Goal: Task Accomplishment & Management: Manage account settings

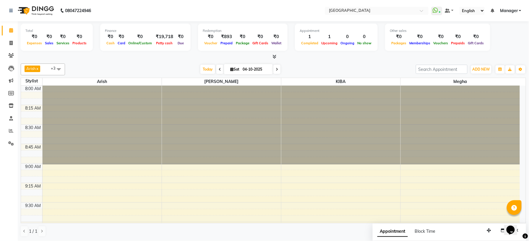
scroll to position [494, 0]
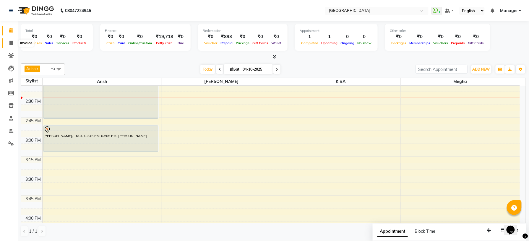
click at [9, 43] on icon at bounding box center [10, 43] width 3 height 4
select select "service"
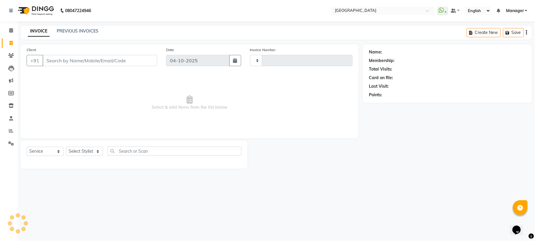
type input "1243"
select select "7871"
click at [98, 154] on select "Select Stylist" at bounding box center [84, 151] width 37 height 9
select select "70687"
click at [66, 147] on select "Select Stylist Amgha Arish Arvind CHANDU DIPEN gulafshan john kajal kelly KIBA …" at bounding box center [84, 151] width 37 height 9
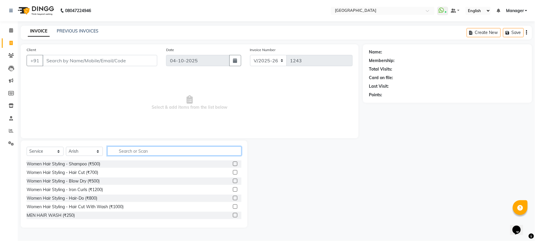
click at [157, 149] on input "text" at bounding box center [174, 151] width 134 height 9
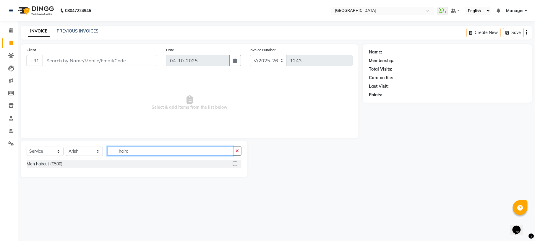
type input "hairc"
click at [234, 165] on label at bounding box center [235, 164] width 4 height 4
click at [234, 165] on input "checkbox" at bounding box center [235, 164] width 4 height 4
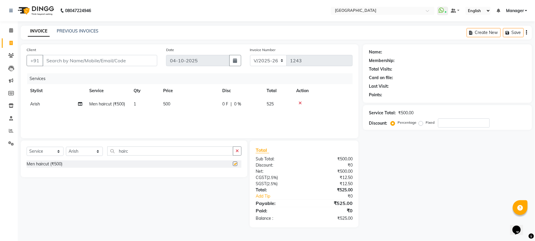
checkbox input "false"
click at [238, 152] on icon "button" at bounding box center [236, 151] width 3 height 4
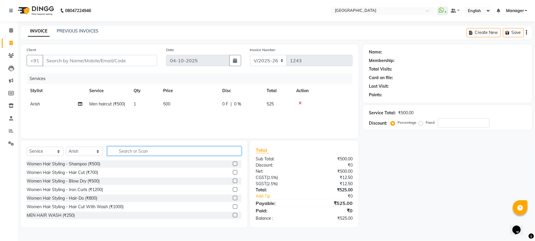
click at [219, 151] on input "text" at bounding box center [174, 151] width 134 height 9
type input "beard"
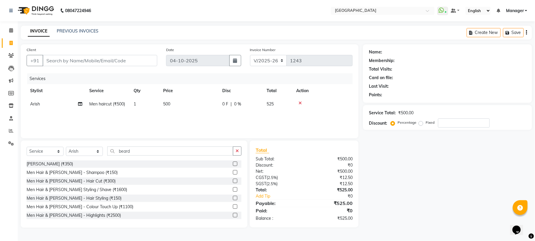
click at [233, 165] on label at bounding box center [235, 164] width 4 height 4
click at [233, 165] on input "checkbox" at bounding box center [235, 164] width 4 height 4
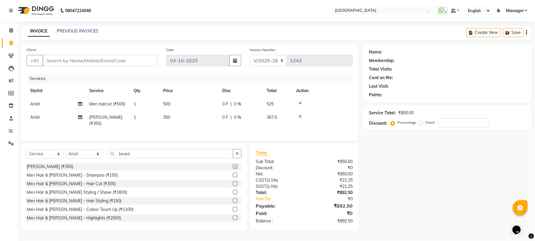
checkbox input "false"
click at [127, 63] on input "Client" at bounding box center [100, 60] width 115 height 11
click at [129, 60] on input "Client" at bounding box center [100, 60] width 115 height 11
click at [79, 58] on input "Client" at bounding box center [100, 60] width 115 height 11
click at [73, 60] on input "Client" at bounding box center [100, 60] width 115 height 11
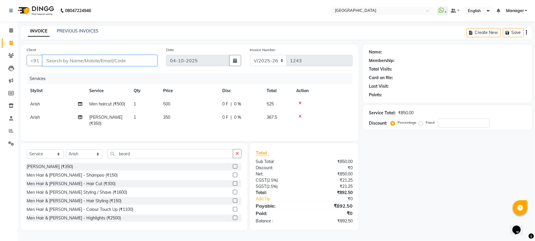
click at [69, 61] on input "Client" at bounding box center [100, 60] width 115 height 11
click at [60, 61] on input "Client" at bounding box center [100, 60] width 115 height 11
click at [71, 56] on input "Client" at bounding box center [100, 60] width 115 height 11
click at [70, 60] on input "Client" at bounding box center [100, 60] width 115 height 11
click at [109, 61] on input "Client" at bounding box center [100, 60] width 115 height 11
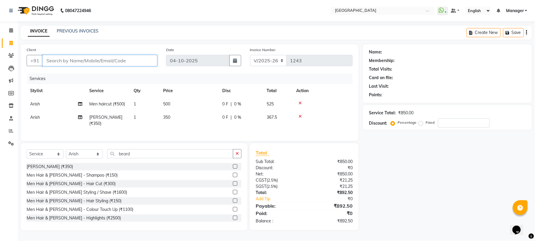
click at [98, 58] on input "Client" at bounding box center [100, 60] width 115 height 11
click at [94, 58] on input "Client" at bounding box center [100, 60] width 115 height 11
click at [240, 154] on button "button" at bounding box center [237, 153] width 9 height 9
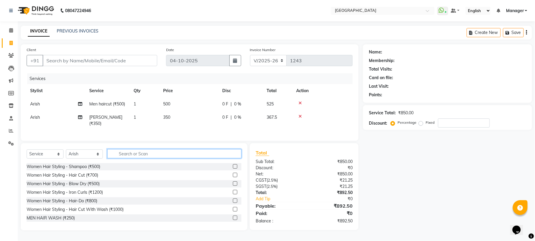
click at [211, 154] on input "text" at bounding box center [174, 153] width 134 height 9
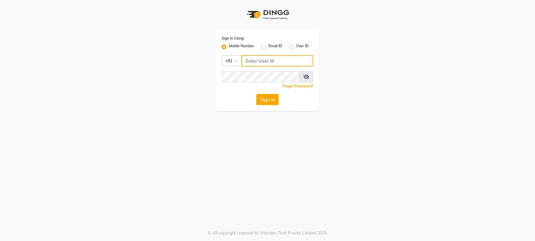
type input "8792012449"
click at [240, 43] on label "Mobile Number" at bounding box center [241, 46] width 25 height 7
click at [233, 43] on input "Mobile Number" at bounding box center [231, 45] width 4 height 4
click at [259, 60] on input "Username" at bounding box center [277, 60] width 72 height 11
type input "9980535167"
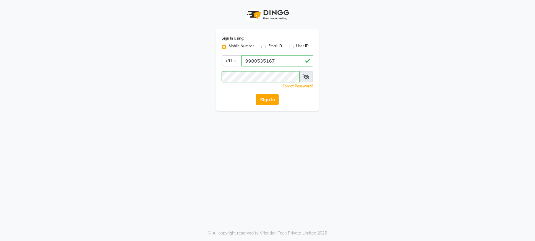
click at [271, 100] on button "Sign In" at bounding box center [267, 99] width 22 height 11
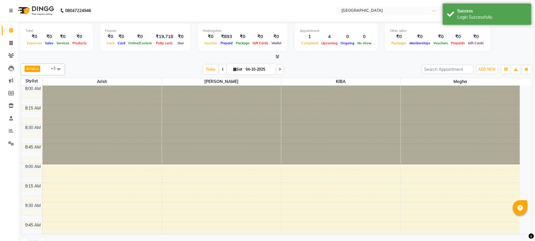
select select "en"
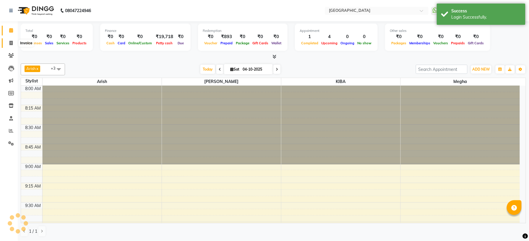
click at [13, 43] on span at bounding box center [11, 43] width 10 height 7
select select "service"
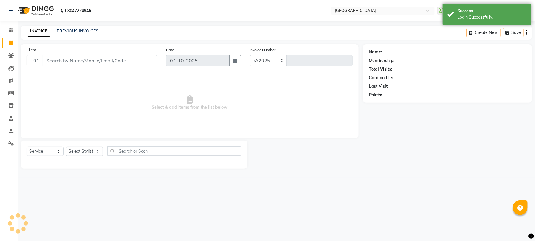
select select "7871"
type input "1243"
click at [57, 59] on input "Client" at bounding box center [100, 60] width 115 height 11
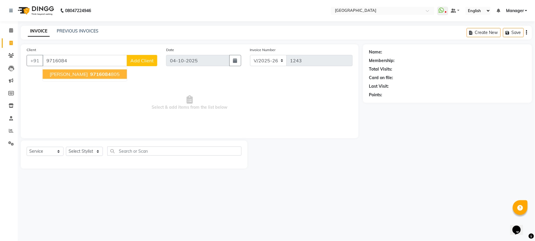
click at [51, 77] on span "[PERSON_NAME]" at bounding box center [69, 74] width 38 height 6
type input "9716084805"
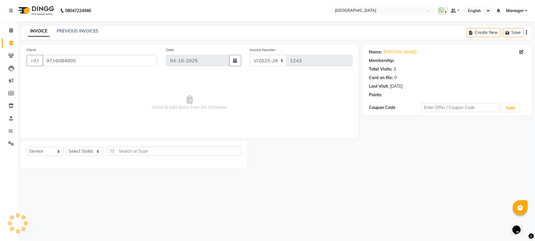
click at [64, 77] on span "Select & add items from the list below" at bounding box center [190, 102] width 326 height 59
click at [82, 153] on select "Select Stylist Amgha Arish Arvind CHANDU DIPEN gulafshan john kajal kelly KIBA …" at bounding box center [84, 151] width 37 height 9
select select "70687"
click at [66, 147] on select "Select Stylist Amgha Arish Arvind CHANDU DIPEN gulafshan john kajal kelly KIBA …" at bounding box center [84, 151] width 37 height 9
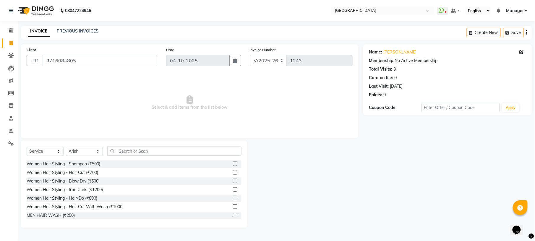
click at [137, 146] on div "Select Service Product Membership Package Voucher Prepaid Gift Card Select Styl…" at bounding box center [134, 184] width 227 height 87
drag, startPoint x: 130, startPoint y: 156, endPoint x: 130, endPoint y: 151, distance: 5.3
click at [130, 151] on div "Select Service Product Membership Package Voucher Prepaid Gift Card Select Styl…" at bounding box center [134, 154] width 215 height 14
click at [130, 151] on input "text" at bounding box center [174, 151] width 134 height 9
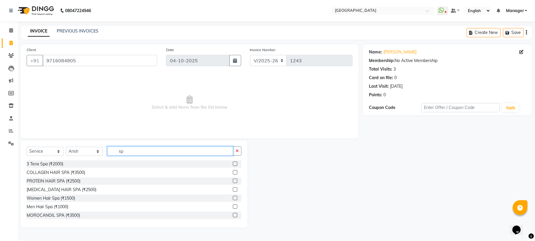
type input "s"
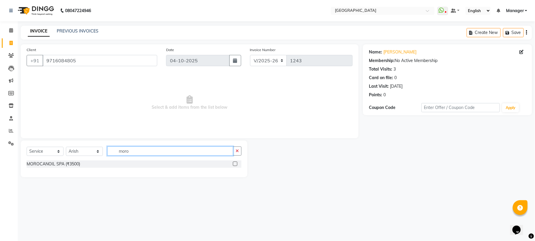
type input "moro"
click at [235, 163] on label at bounding box center [235, 164] width 4 height 4
click at [235, 163] on input "checkbox" at bounding box center [235, 164] width 4 height 4
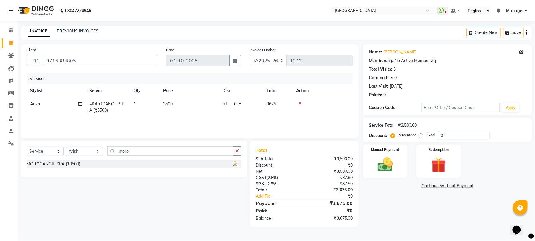
checkbox input "false"
click at [169, 104] on span "3500" at bounding box center [167, 103] width 9 height 5
select select "70687"
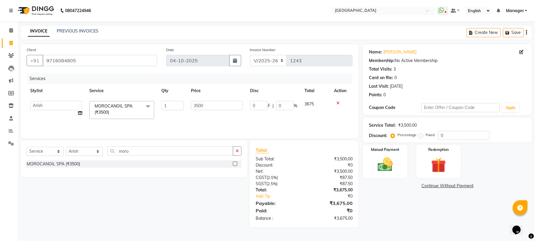
click at [169, 104] on input "1" at bounding box center [172, 105] width 22 height 9
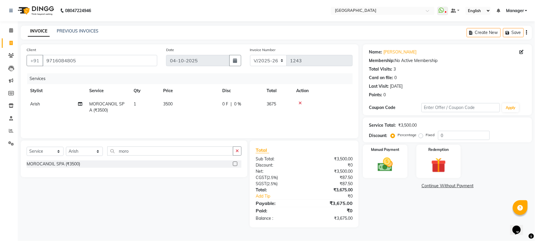
click at [170, 98] on td "3500" at bounding box center [189, 106] width 59 height 19
select select "70687"
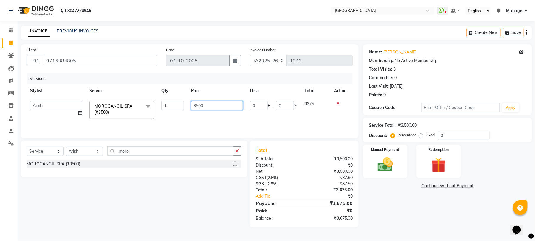
click at [198, 105] on input "3500" at bounding box center [217, 105] width 52 height 9
type input "1800"
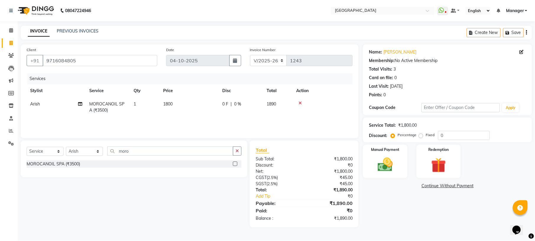
click at [245, 112] on tr "Arish MOROCANOIL SPA (₹3500) 1 1800 0 F | 0 % 1890" at bounding box center [190, 106] width 326 height 19
click at [155, 145] on div "Select Service Product Membership Package Voucher Prepaid Gift Card Select Styl…" at bounding box center [134, 159] width 227 height 37
drag, startPoint x: 155, startPoint y: 145, endPoint x: 148, endPoint y: 151, distance: 9.2
click at [148, 151] on div "Select Service Product Membership Package Voucher Prepaid Gift Card Select Styl…" at bounding box center [134, 159] width 227 height 37
click at [148, 151] on input "moro" at bounding box center [170, 151] width 126 height 9
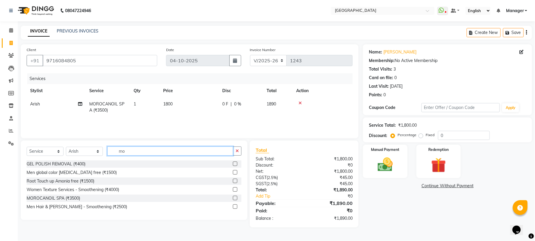
type input "m"
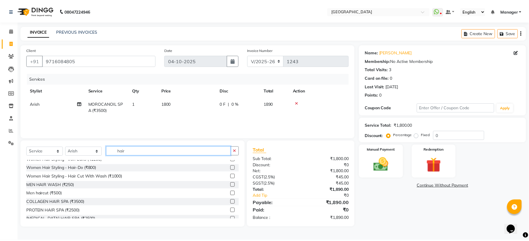
scroll to position [31, 0]
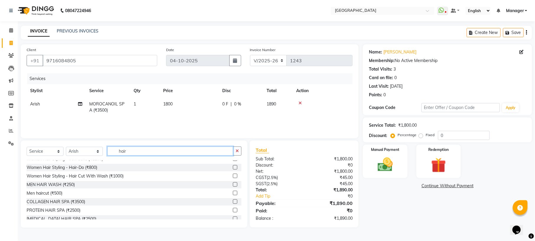
type input "hair"
click at [233, 193] on label at bounding box center [235, 193] width 4 height 4
click at [233, 193] on input "checkbox" at bounding box center [235, 193] width 4 height 4
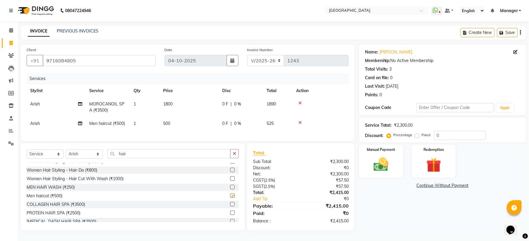
checkbox input "false"
click at [140, 158] on input "hair" at bounding box center [168, 153] width 123 height 9
type input "h"
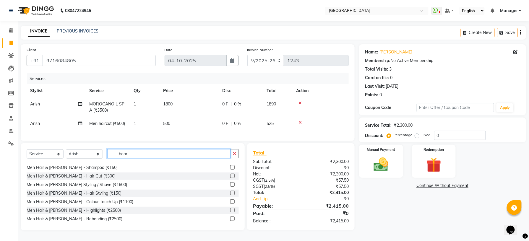
scroll to position [0, 0]
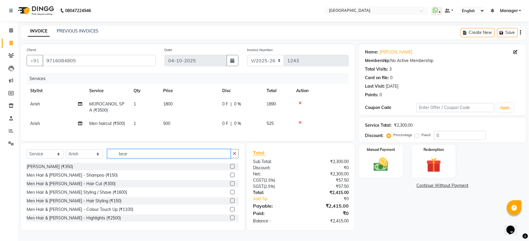
type input "bear"
click at [230, 169] on label at bounding box center [232, 166] width 4 height 4
click at [230, 169] on input "checkbox" at bounding box center [232, 167] width 4 height 4
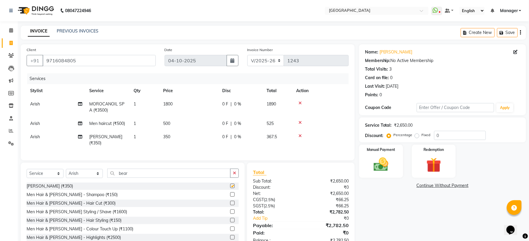
checkbox input "false"
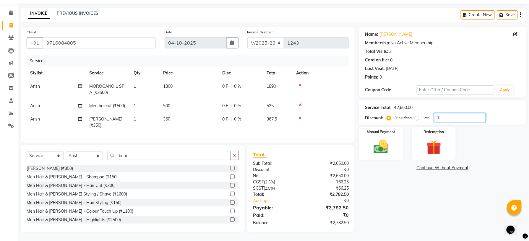
click at [441, 118] on input "0" at bounding box center [460, 117] width 52 height 9
type input "1"
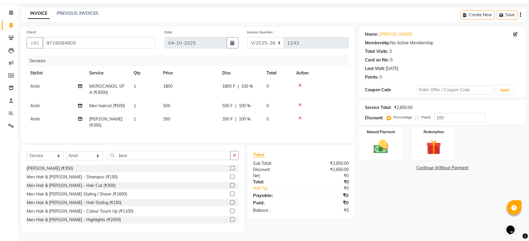
click at [405, 190] on div "Name: Sajana Membership: No Active Membership Total Visits: 3 Card on file: 0 L…" at bounding box center [444, 130] width 171 height 206
click at [448, 116] on input "100" at bounding box center [460, 117] width 52 height 9
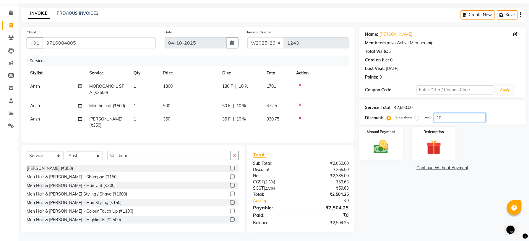
type input "1"
click at [422, 118] on label "Fixed" at bounding box center [426, 117] width 9 height 5
click at [418, 118] on input "Fixed" at bounding box center [418, 117] width 4 height 4
radio input "true"
click at [442, 116] on input "number" at bounding box center [460, 117] width 52 height 9
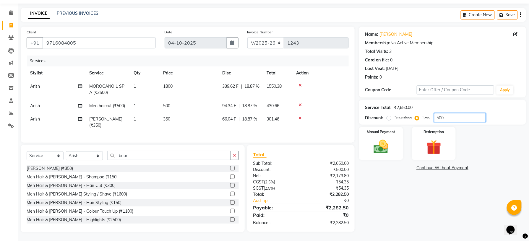
type input "500"
click at [338, 121] on td at bounding box center [320, 122] width 56 height 19
click at [387, 147] on img at bounding box center [380, 147] width 25 height 18
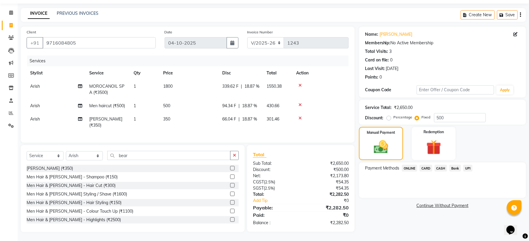
click at [425, 169] on span "CARD" at bounding box center [426, 168] width 13 height 7
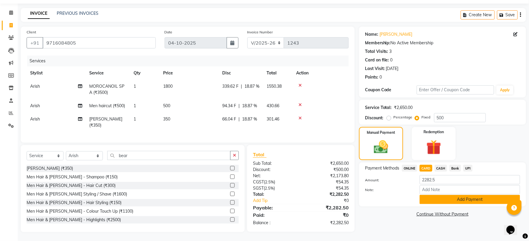
click at [451, 201] on button "Add Payment" at bounding box center [470, 199] width 100 height 9
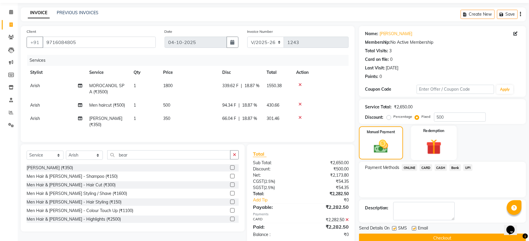
scroll to position [30, 0]
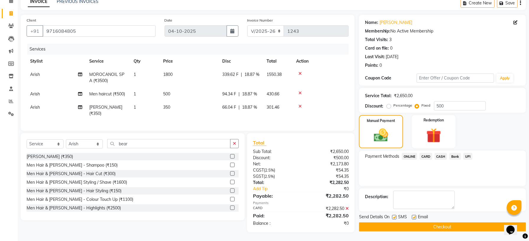
click at [439, 225] on button "Checkout" at bounding box center [442, 226] width 167 height 9
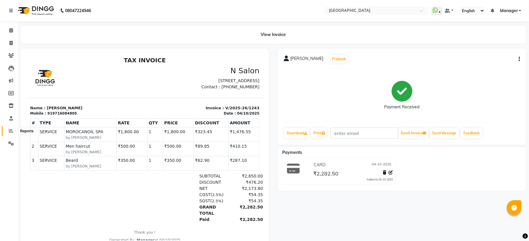
click at [11, 129] on icon at bounding box center [11, 131] width 4 height 4
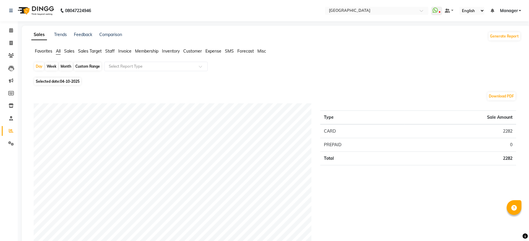
click at [109, 50] on span "Staff" at bounding box center [109, 50] width 9 height 5
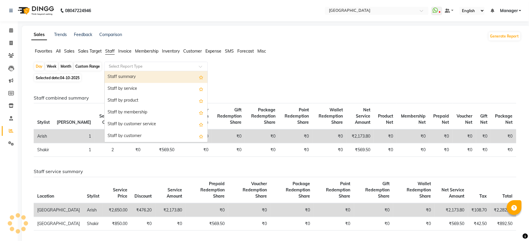
click at [119, 64] on input "text" at bounding box center [150, 67] width 85 height 6
click at [123, 74] on div "Staff summary" at bounding box center [156, 77] width 103 height 12
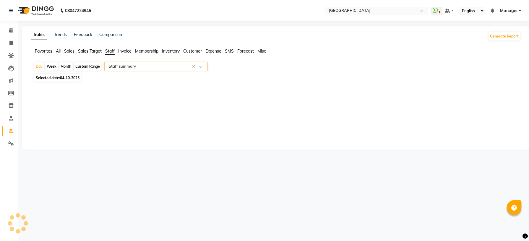
select select "full_report"
select select "csv"
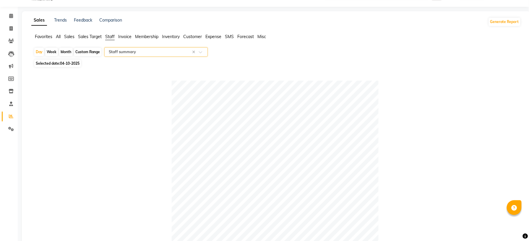
scroll to position [14, 0]
click at [63, 51] on div "Month" at bounding box center [66, 53] width 14 height 8
select select "10"
select select "2025"
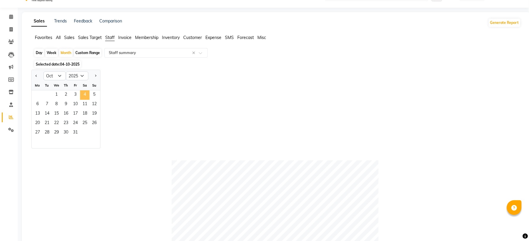
click at [85, 95] on span "4" at bounding box center [84, 94] width 9 height 9
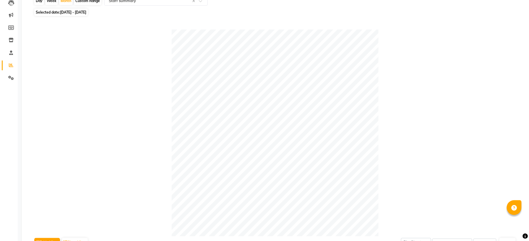
scroll to position [0, 0]
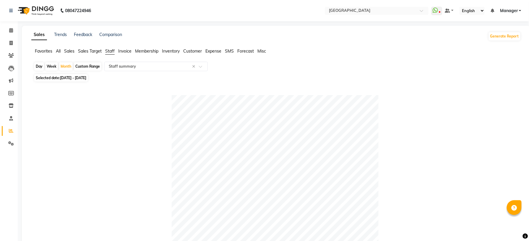
click at [51, 68] on div "Week" at bounding box center [51, 66] width 13 height 8
select select "10"
select select "2025"
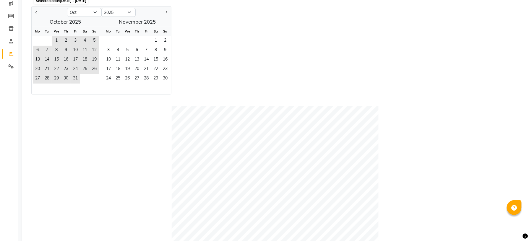
scroll to position [76, 0]
click at [56, 41] on span "1" at bounding box center [56, 42] width 9 height 9
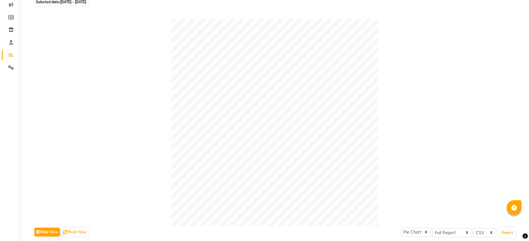
scroll to position [0, 0]
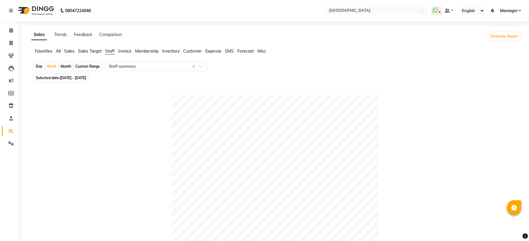
click at [66, 64] on div "Month" at bounding box center [66, 66] width 14 height 8
select select "10"
select select "2025"
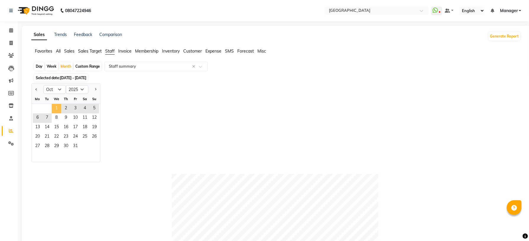
click at [55, 107] on span "1" at bounding box center [56, 108] width 9 height 9
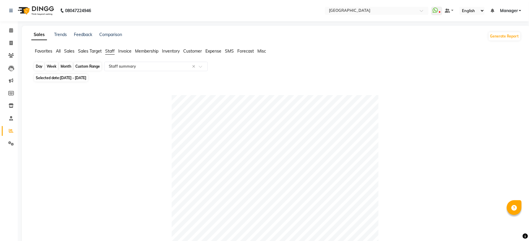
click at [68, 66] on div "Month" at bounding box center [66, 66] width 14 height 8
select select "10"
select select "2025"
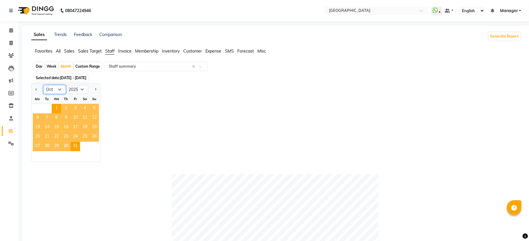
click at [59, 89] on select "Jan Feb Mar Apr May Jun Jul Aug Sep Oct Nov Dec" at bounding box center [54, 89] width 22 height 9
click at [58, 87] on select "Jan Feb Mar Apr May Jun Jul Aug Sep Oct Nov Dec" at bounding box center [54, 89] width 22 height 9
click at [35, 90] on button "Previous month" at bounding box center [36, 89] width 5 height 9
select select "9"
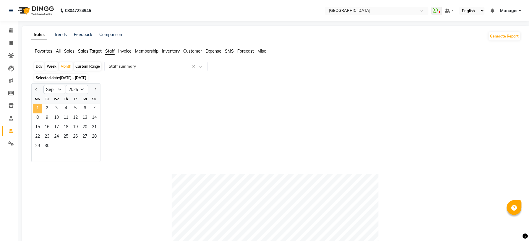
click at [37, 109] on span "1" at bounding box center [37, 108] width 9 height 9
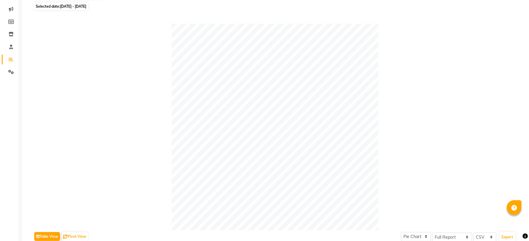
scroll to position [18, 0]
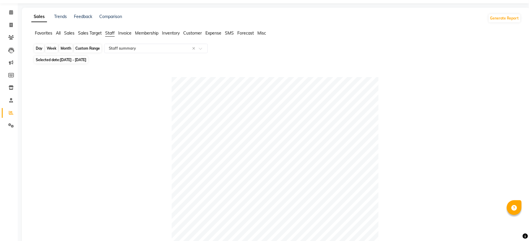
click at [67, 45] on div "Month" at bounding box center [66, 48] width 14 height 8
select select "9"
select select "2025"
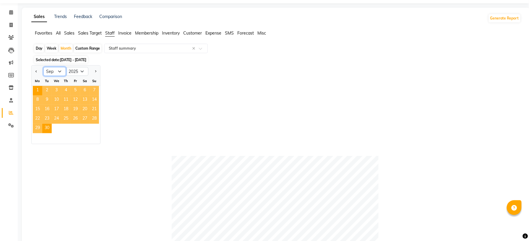
click at [62, 73] on select "Jan Feb Mar Apr May Jun Jul Aug Sep Oct Nov Dec" at bounding box center [54, 71] width 22 height 9
click at [95, 70] on button "Next month" at bounding box center [95, 71] width 5 height 9
select select "10"
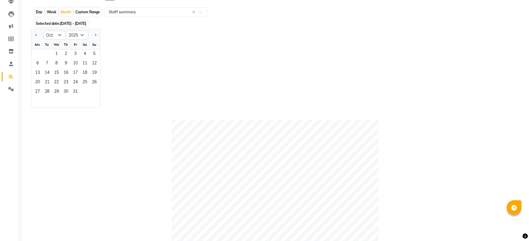
scroll to position [55, 0]
click at [59, 53] on span "1" at bounding box center [56, 53] width 9 height 9
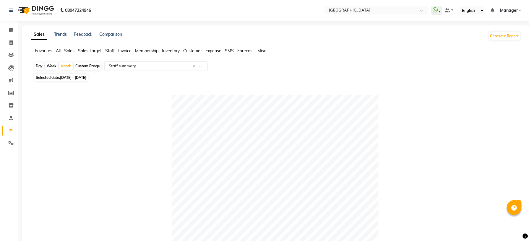
scroll to position [0, 0]
click at [10, 44] on icon at bounding box center [10, 43] width 3 height 4
select select "service"
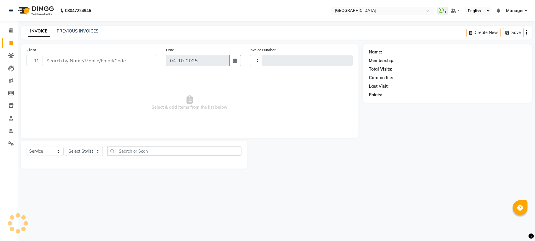
type input "1244"
select select "7871"
click at [30, 136] on div "Client +91 Date 04-10-2025 Invoice Number V/2025 V/2025-26 1244 Select & add it…" at bounding box center [190, 91] width 338 height 94
click at [11, 34] on link "Calendar" at bounding box center [9, 31] width 14 height 10
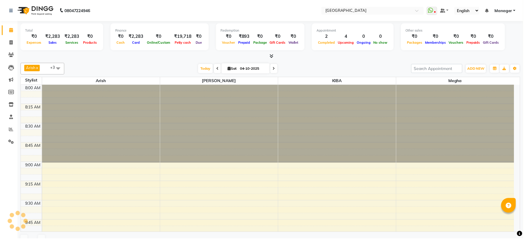
scroll to position [555, 0]
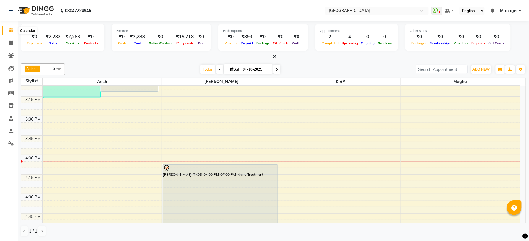
click at [11, 33] on span at bounding box center [11, 30] width 10 height 7
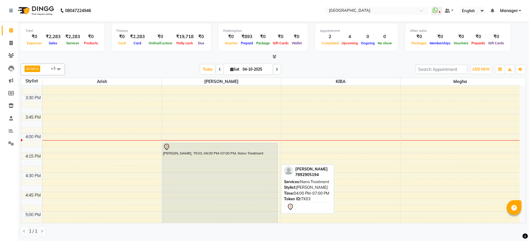
scroll to position [576, 0]
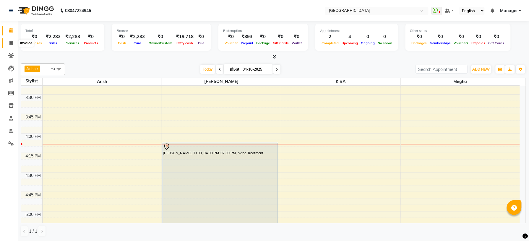
click at [12, 42] on icon at bounding box center [10, 43] width 3 height 4
select select "service"
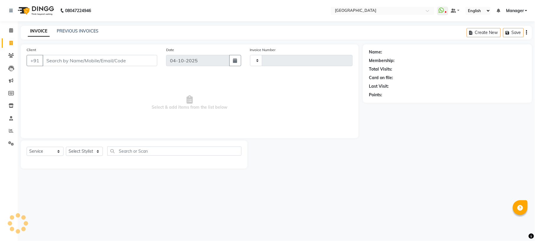
type input "1244"
select select "7871"
click at [94, 153] on select "Select Stylist Amgha Arish Arvind CHANDU DIPEN gulafshan john kajal kelly KIBA …" at bounding box center [84, 151] width 37 height 9
select select "70687"
click at [66, 147] on select "Select Stylist Amgha Arish Arvind CHANDU DIPEN gulafshan john kajal kelly KIBA …" at bounding box center [84, 151] width 37 height 9
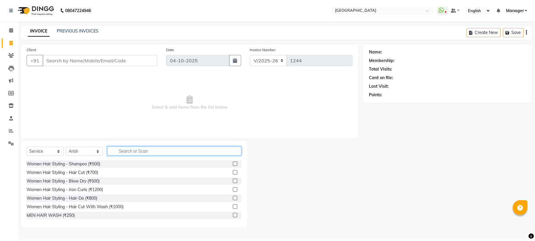
click at [149, 154] on input "text" at bounding box center [174, 151] width 134 height 9
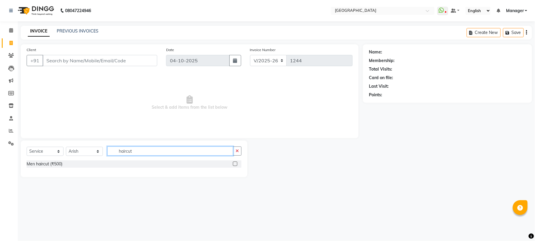
type input "haircut"
click at [235, 165] on label at bounding box center [235, 164] width 4 height 4
click at [235, 165] on input "checkbox" at bounding box center [235, 164] width 4 height 4
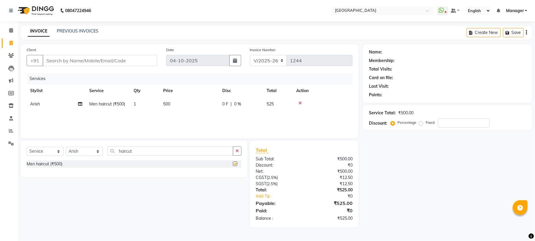
checkbox input "false"
click at [237, 150] on icon "button" at bounding box center [236, 151] width 3 height 4
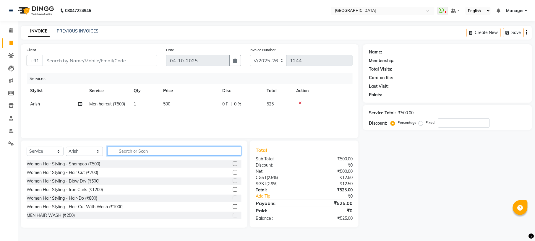
click at [215, 151] on input "text" at bounding box center [174, 151] width 134 height 9
type input "beard"
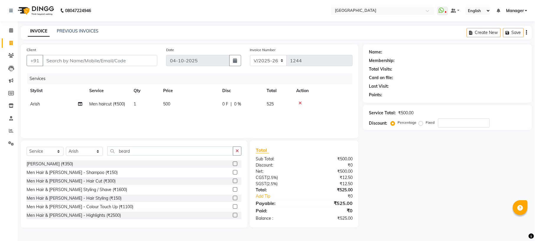
click at [233, 165] on label at bounding box center [235, 164] width 4 height 4
click at [233, 165] on input "checkbox" at bounding box center [235, 164] width 4 height 4
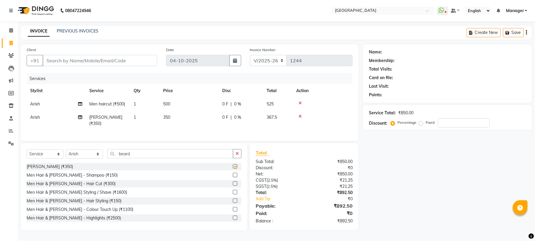
checkbox input "false"
click at [126, 59] on input "Client" at bounding box center [100, 60] width 115 height 11
click at [114, 64] on input "Client" at bounding box center [100, 60] width 115 height 11
type input "k"
type input "0"
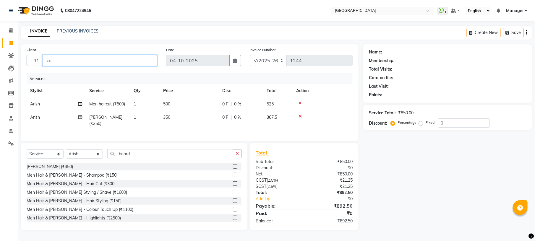
type input "k"
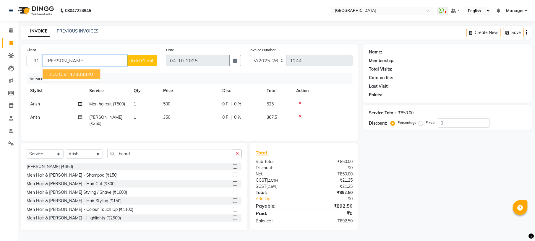
click at [87, 73] on ngb-highlight "8147308320" at bounding box center [79, 74] width 30 height 6
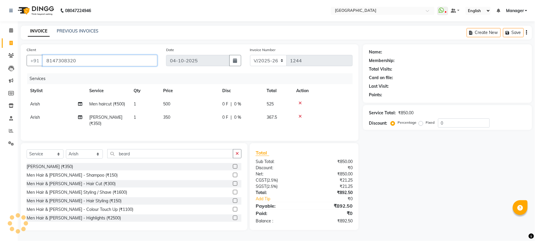
type input "8147308320"
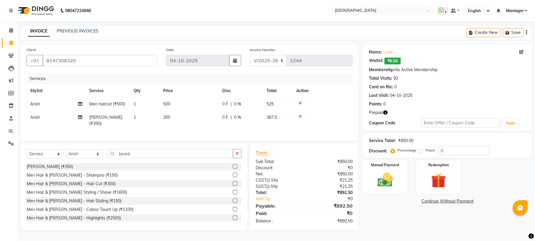
click at [172, 105] on td "500" at bounding box center [189, 103] width 59 height 13
select select "70687"
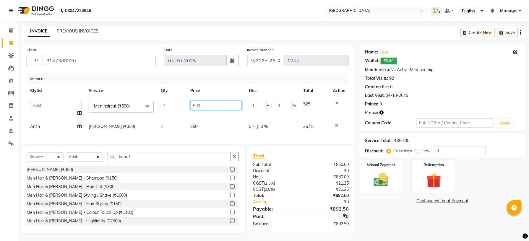
click at [200, 106] on input "500" at bounding box center [216, 105] width 52 height 9
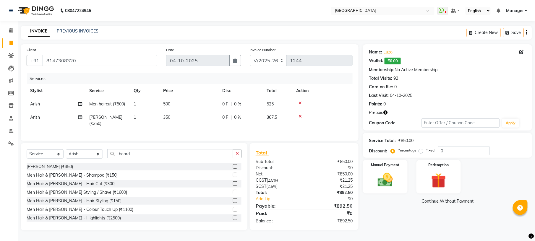
click at [209, 119] on tbody "Arish Men haircut (₹500) 1 500 0 F | 0 % 525 Arish Beard (₹350) 1 350 0 F | 0 %…" at bounding box center [190, 113] width 326 height 33
click at [172, 103] on td "500" at bounding box center [189, 103] width 59 height 13
select select "70687"
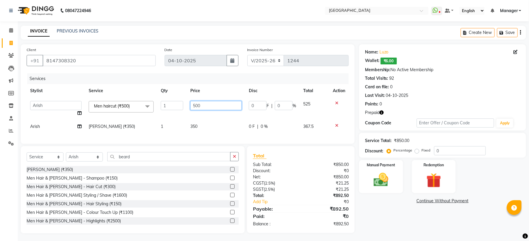
click at [200, 104] on input "500" at bounding box center [216, 105] width 52 height 9
type input "5"
type input "300"
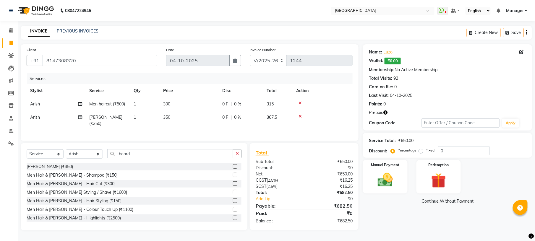
click at [207, 128] on div "Services Stylist Service Qty Price Disc Total Action Arish Men haircut (₹500) 1…" at bounding box center [190, 104] width 326 height 62
click at [206, 150] on input "beard" at bounding box center [170, 153] width 126 height 9
drag, startPoint x: 201, startPoint y: 154, endPoint x: 235, endPoint y: 151, distance: 34.4
click at [235, 151] on div "beard" at bounding box center [175, 153] width 134 height 9
click at [235, 152] on icon "button" at bounding box center [236, 154] width 3 height 4
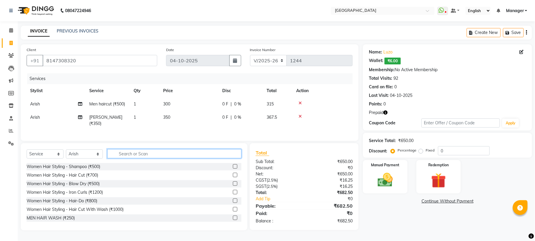
click at [216, 153] on input "text" at bounding box center [174, 153] width 134 height 9
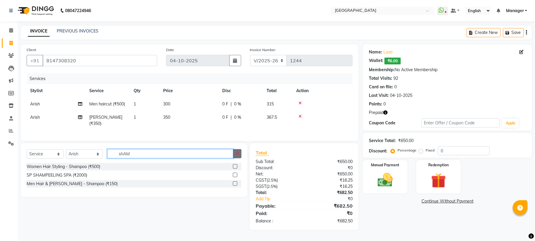
type input "shAM"
click at [239, 153] on button "button" at bounding box center [237, 153] width 9 height 9
type input "WASH"
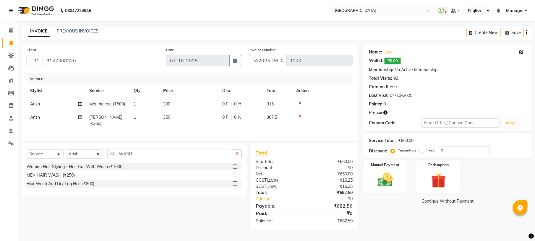
click at [235, 176] on label at bounding box center [235, 175] width 4 height 4
click at [235, 176] on input "checkbox" at bounding box center [235, 175] width 4 height 4
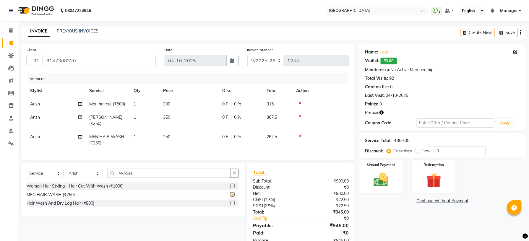
checkbox input "false"
click at [172, 133] on td "250" at bounding box center [189, 139] width 59 height 19
select select "70687"
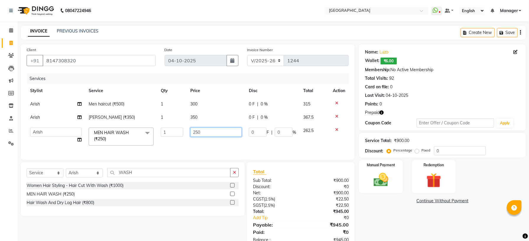
click at [199, 133] on input "250" at bounding box center [216, 132] width 52 height 9
type input "200"
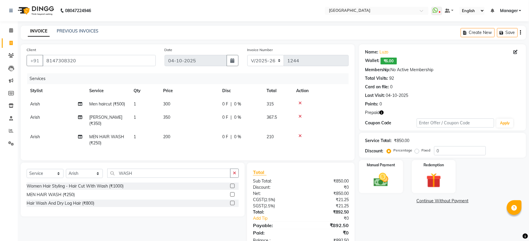
click at [227, 114] on tr "Arish Beard (₹350) 1 350 0 F | 0 % 367.5" at bounding box center [188, 120] width 322 height 19
click at [167, 117] on span "350" at bounding box center [166, 117] width 7 height 5
select select "70687"
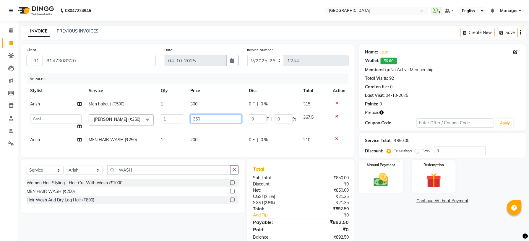
click at [203, 117] on input "350" at bounding box center [216, 118] width 52 height 9
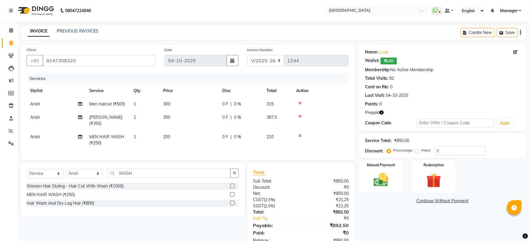
click at [310, 191] on div "Total Sub Total: ₹850.00 Discount: ₹0 Net: ₹850.00 CGST ( 2.5% ) ₹21.25 SGST ( …" at bounding box center [301, 206] width 96 height 75
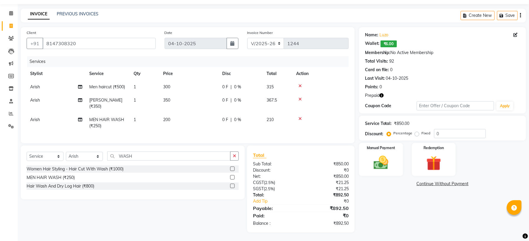
click at [170, 95] on td "350" at bounding box center [189, 103] width 59 height 19
select select "70687"
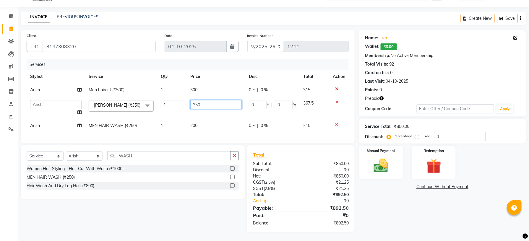
click at [198, 102] on input "350" at bounding box center [216, 104] width 52 height 9
click at [202, 100] on input "350" at bounding box center [216, 104] width 52 height 9
click at [203, 104] on input "350" at bounding box center [216, 104] width 52 height 9
type input "3"
type input "200"
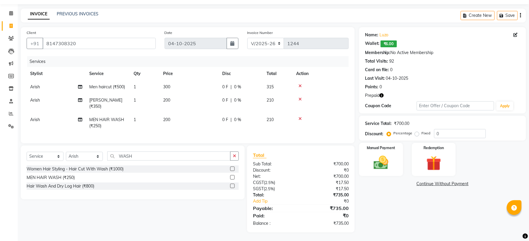
click at [167, 117] on span "200" at bounding box center [166, 119] width 7 height 5
select select "70687"
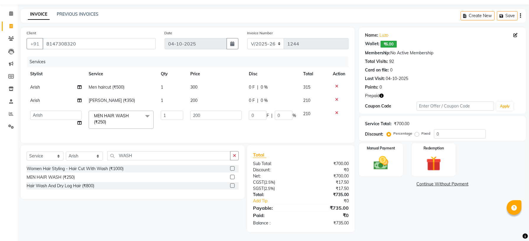
click at [196, 101] on span "200" at bounding box center [193, 100] width 7 height 5
select select "70687"
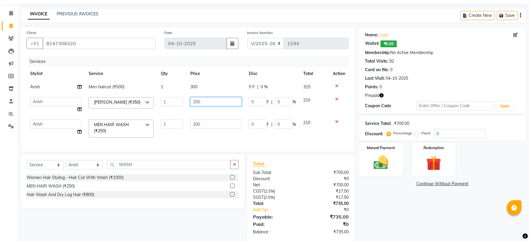
click at [201, 100] on input "200" at bounding box center [216, 101] width 52 height 9
type input "2"
type input "350"
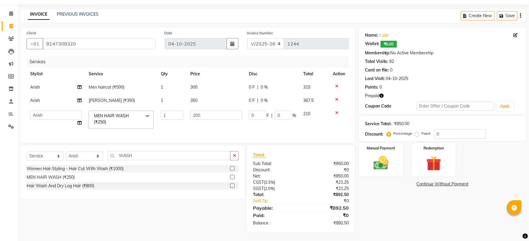
click at [218, 62] on div "Services" at bounding box center [190, 61] width 326 height 11
click at [434, 153] on div "Redemption" at bounding box center [434, 160] width 46 height 35
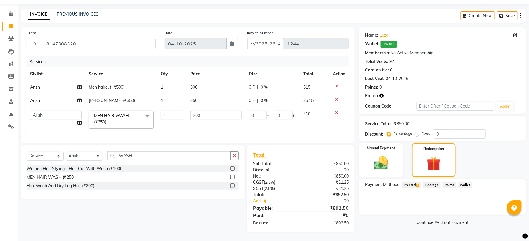
click at [416, 186] on span "Prepaid 2" at bounding box center [411, 185] width 19 height 7
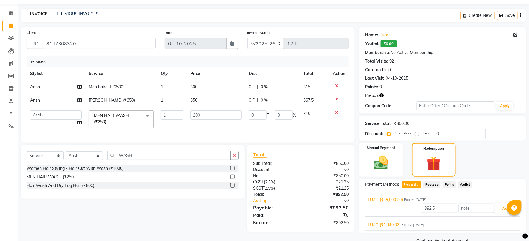
scroll to position [31, 0]
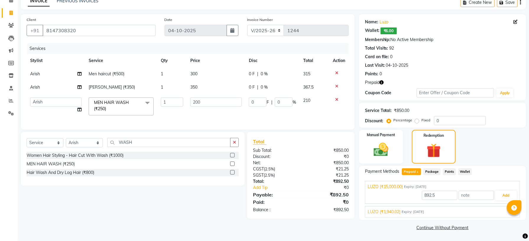
click at [443, 213] on div "LUZO (₹1,940.02) Expiry: 13-01-2032" at bounding box center [443, 212] width 150 height 6
click at [506, 209] on button "Add" at bounding box center [506, 209] width 22 height 10
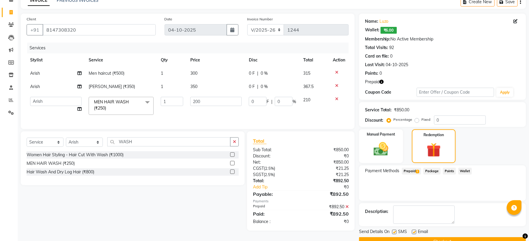
scroll to position [45, 0]
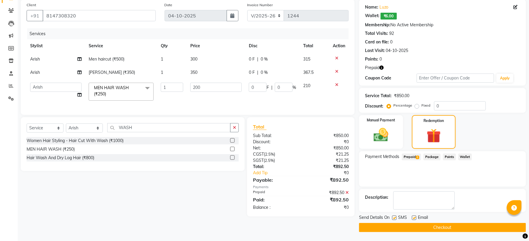
click at [464, 227] on button "Checkout" at bounding box center [442, 227] width 167 height 9
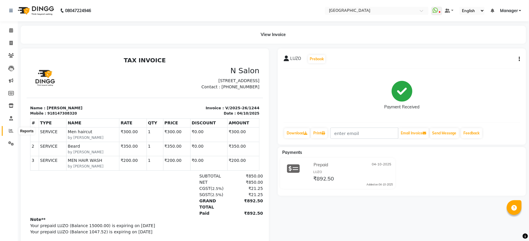
click at [9, 134] on span at bounding box center [11, 131] width 10 height 7
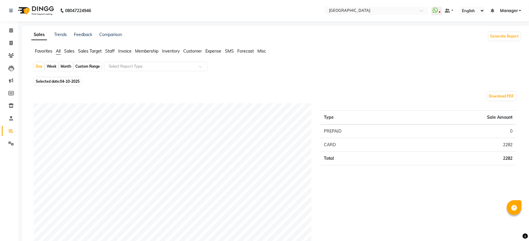
click at [110, 53] on span "Staff" at bounding box center [109, 50] width 9 height 5
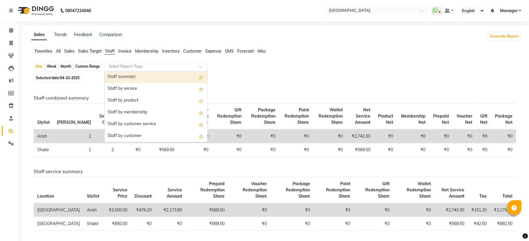
click at [201, 68] on span at bounding box center [202, 68] width 7 height 6
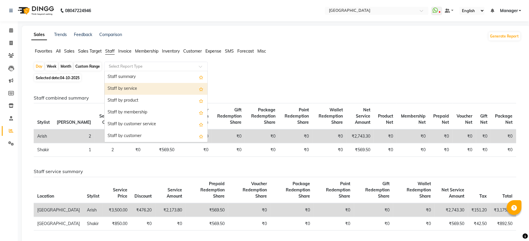
click at [172, 94] on div "Staff by service" at bounding box center [156, 89] width 103 height 12
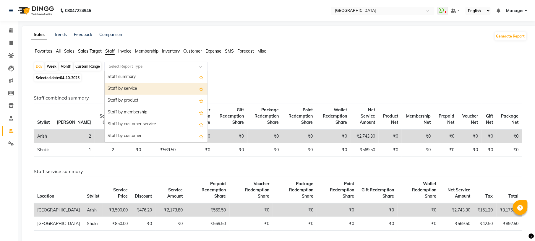
select select "full_report"
select select "csv"
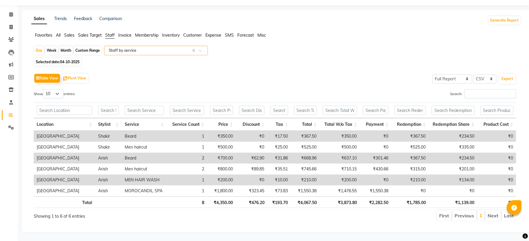
scroll to position [17, 0]
click at [9, 27] on icon at bounding box center [10, 27] width 3 height 4
select select "service"
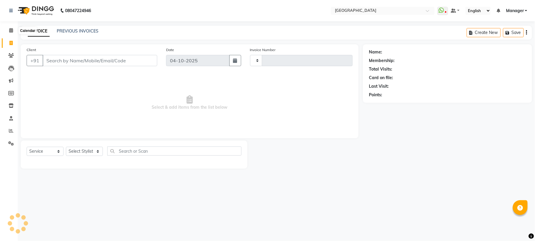
type input "1245"
select select "7871"
click at [96, 152] on select "Select Stylist Amgha Arish Arvind CHANDU DIPEN gulafshan john kajal kelly KIBA …" at bounding box center [84, 151] width 37 height 9
click at [180, 214] on div "08047224946 Select Location × N Salon, Sarjapur Main Road WhatsApp Status ✕ Sta…" at bounding box center [267, 120] width 535 height 241
click at [96, 152] on select "Select Stylist Amgha Arish Arvind CHANDU DIPEN gulafshan john kajal kelly KIBA …" at bounding box center [84, 151] width 37 height 9
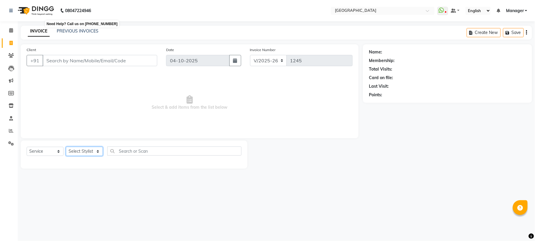
select select "78759"
click at [66, 147] on select "Select Stylist Amgha Arish Arvind CHANDU DIPEN gulafshan john kajal kelly KIBA …" at bounding box center [84, 151] width 37 height 9
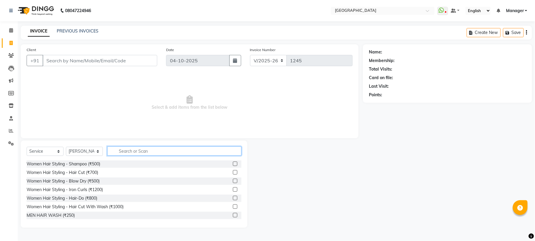
click at [132, 151] on input "text" at bounding box center [174, 151] width 134 height 9
type input "SPA"
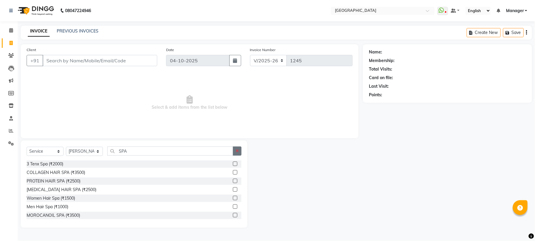
click at [236, 150] on icon "button" at bounding box center [236, 151] width 3 height 4
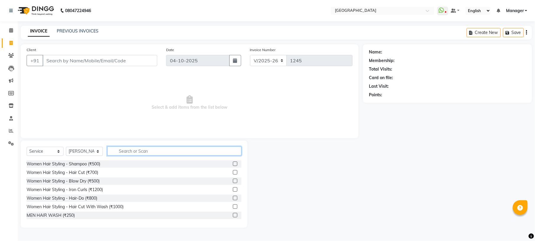
click at [213, 151] on input "text" at bounding box center [174, 151] width 134 height 9
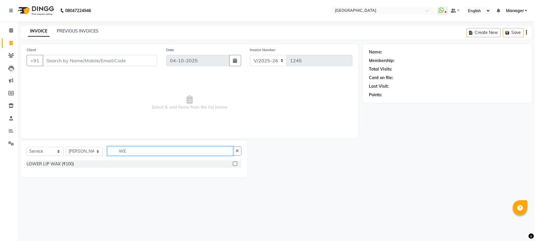
type input "W"
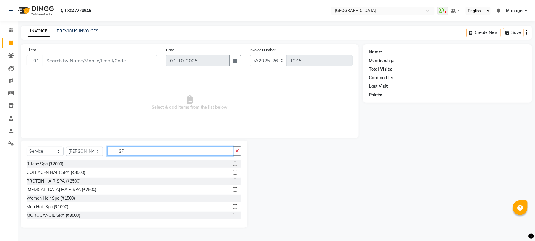
click at [134, 148] on input "SP" at bounding box center [170, 151] width 126 height 9
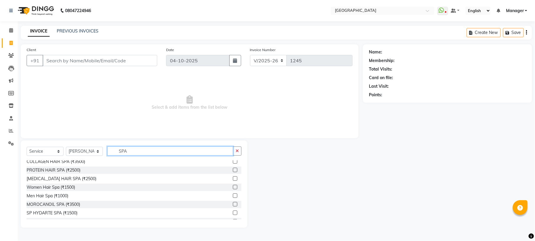
scroll to position [11, 0]
type input "SPA"
click at [233, 188] on label at bounding box center [235, 187] width 4 height 4
click at [233, 188] on input "checkbox" at bounding box center [235, 188] width 4 height 4
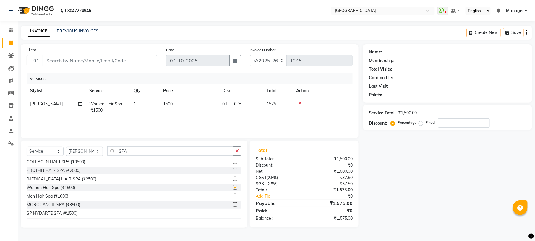
checkbox input "false"
click at [170, 103] on span "1500" at bounding box center [167, 103] width 9 height 5
select select "78759"
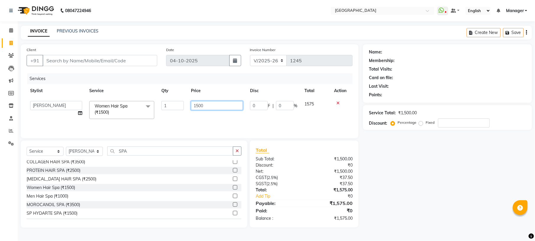
click at [198, 105] on input "1500" at bounding box center [217, 105] width 52 height 9
type input "1700"
click at [96, 151] on select "Select Stylist Amgha Arish Arvind CHANDU DIPEN gulafshan john kajal kelly KIBA …" at bounding box center [84, 151] width 37 height 9
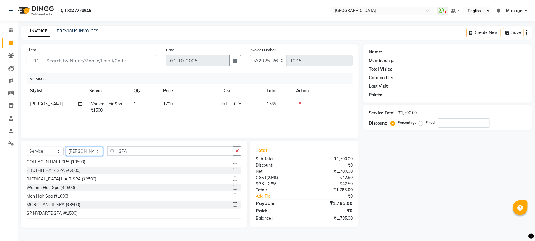
select select "70884"
click at [66, 147] on select "Select Stylist Amgha Arish Arvind CHANDU DIPEN gulafshan john kajal kelly KIBA …" at bounding box center [84, 151] width 37 height 9
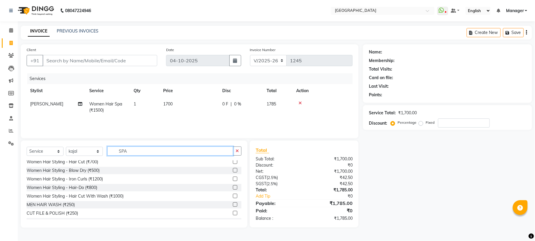
click at [139, 150] on input "SPA" at bounding box center [170, 151] width 126 height 9
click at [238, 151] on icon "button" at bounding box center [236, 151] width 3 height 4
click at [211, 151] on input "text" at bounding box center [174, 151] width 134 height 9
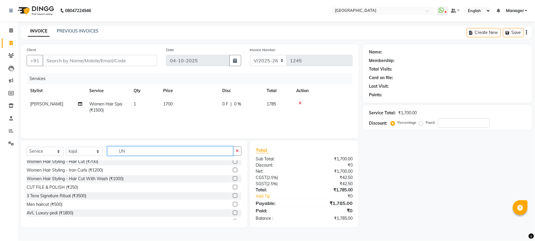
scroll to position [0, 0]
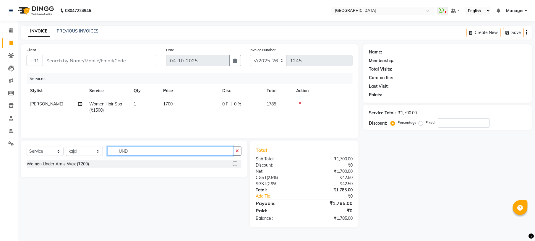
type input "UND"
click at [235, 163] on label at bounding box center [235, 164] width 4 height 4
click at [235, 163] on input "checkbox" at bounding box center [235, 164] width 4 height 4
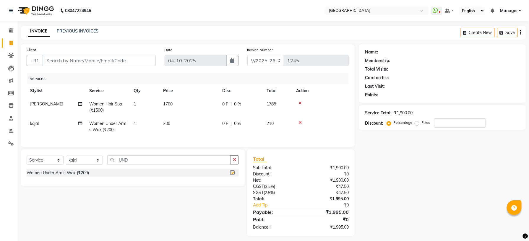
checkbox input "false"
click at [89, 57] on input "Client" at bounding box center [99, 60] width 113 height 11
type input "8"
type input "0"
type input "8827497751"
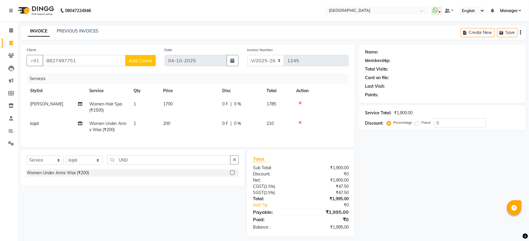
click at [137, 61] on span "Add Client" at bounding box center [140, 61] width 23 height 6
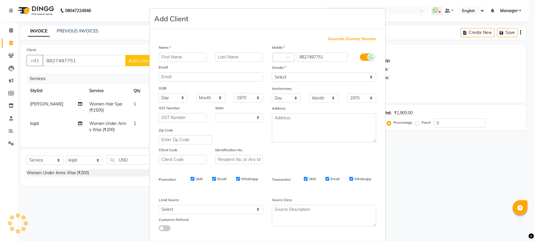
select select "21"
click at [167, 57] on input "text" at bounding box center [183, 57] width 48 height 9
type input "[PERSON_NAME]"
click at [277, 76] on select "Select Male Female Other Prefer Not To Say" at bounding box center [324, 77] width 104 height 9
select select "female"
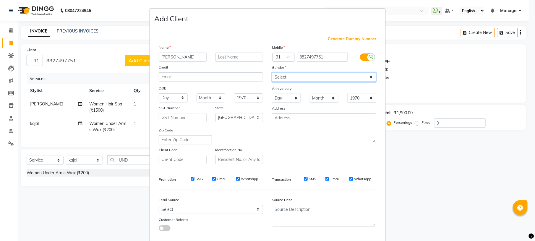
click at [272, 73] on select "Select Male Female Other Prefer Not To Say" at bounding box center [324, 77] width 104 height 9
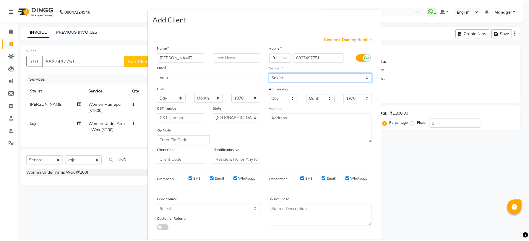
scroll to position [30, 0]
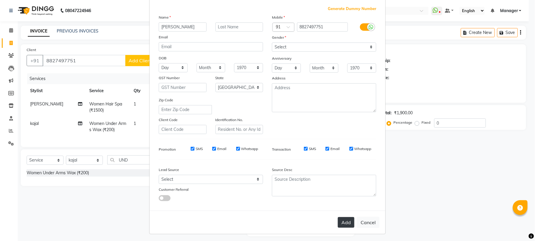
click at [345, 222] on button "Add" at bounding box center [346, 222] width 17 height 11
select select
select select "null"
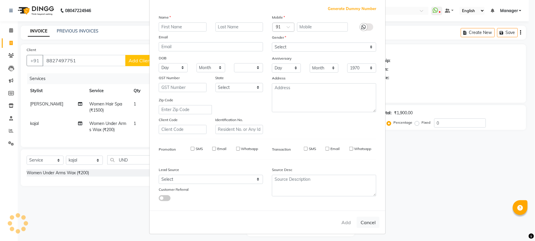
select select
checkbox input "false"
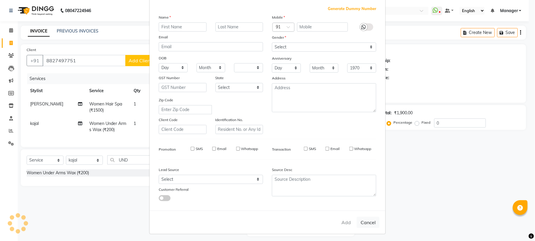
checkbox input "false"
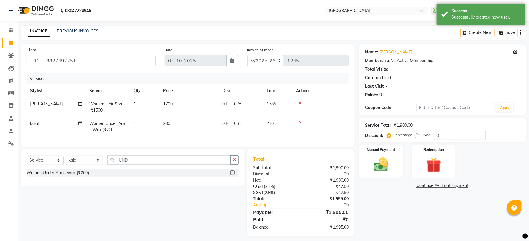
scroll to position [10, 0]
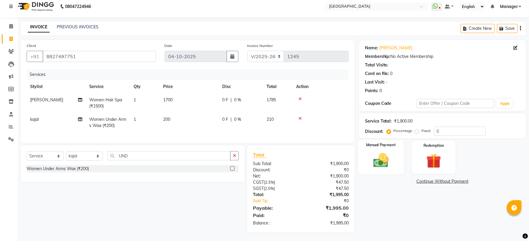
click at [390, 152] on img at bounding box center [380, 161] width 25 height 18
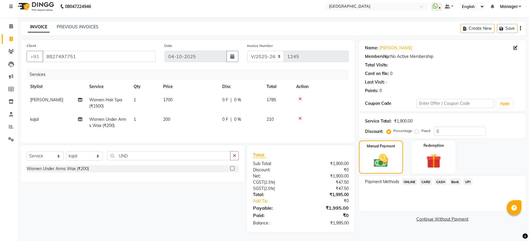
click at [467, 178] on span "UPI" at bounding box center [467, 181] width 9 height 7
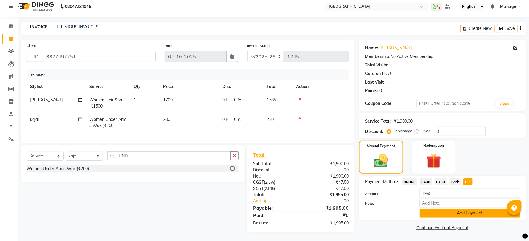
click at [458, 210] on button "Add Payment" at bounding box center [470, 213] width 100 height 9
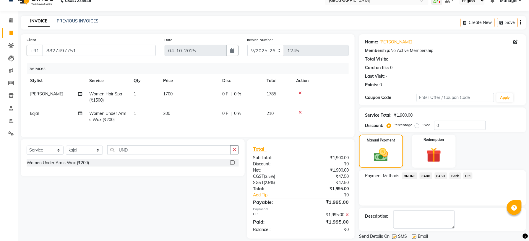
scroll to position [30, 0]
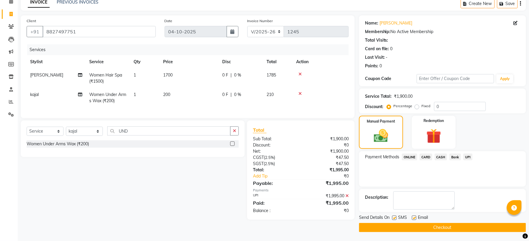
click at [437, 225] on button "Checkout" at bounding box center [442, 227] width 167 height 9
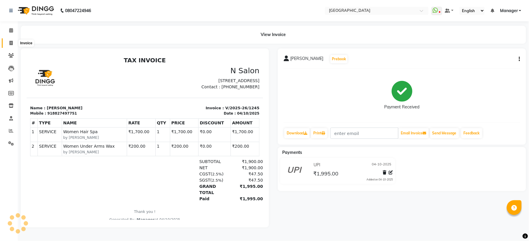
click at [11, 45] on icon at bounding box center [10, 43] width 3 height 4
select select "service"
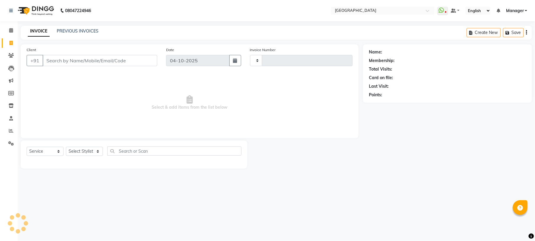
type input "1246"
select select "7871"
click at [10, 29] on icon at bounding box center [11, 30] width 4 height 4
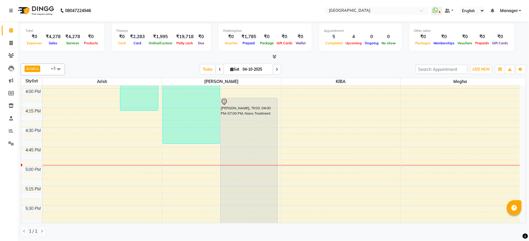
scroll to position [568, 0]
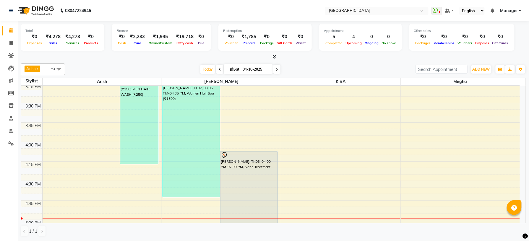
drag, startPoint x: 142, startPoint y: 136, endPoint x: 103, endPoint y: 147, distance: 40.3
click at [103, 147] on div "8:00 AM 8:15 AM 8:30 AM 8:45 AM 9:00 AM 9:15 AM 9:30 AM 9:45 AM 10:00 AM 10:15 …" at bounding box center [270, 25] width 499 height 1014
click at [11, 44] on icon at bounding box center [10, 43] width 3 height 4
select select "service"
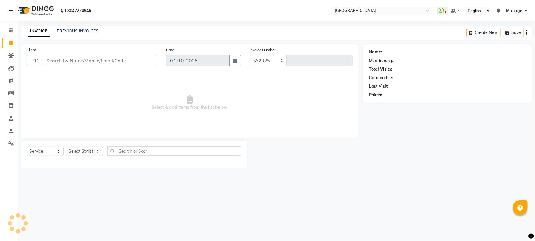
select select "7871"
type input "1246"
click at [96, 154] on select "Select Stylist Amgha Arish Arvind CHANDU DIPEN gulafshan john kajal kelly KIBA …" at bounding box center [84, 151] width 37 height 9
select select "70885"
click at [66, 147] on select "Select Stylist Amgha Arish Arvind CHANDU DIPEN gulafshan john kajal kelly KIBA …" at bounding box center [84, 151] width 37 height 9
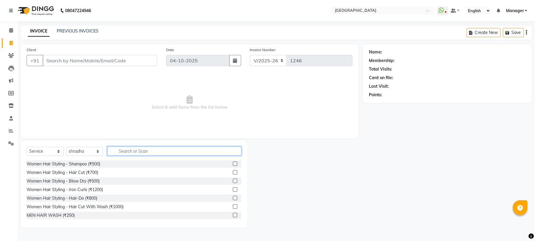
click at [136, 149] on input "text" at bounding box center [174, 151] width 134 height 9
type input "W"
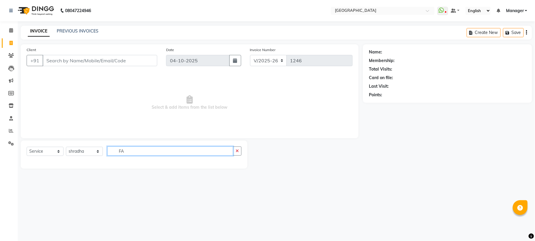
type input "F"
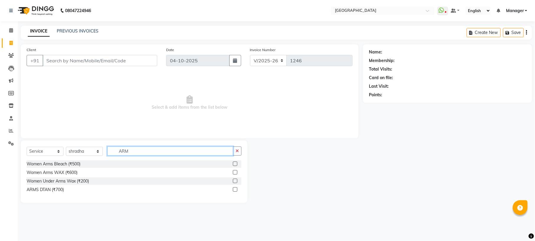
type input "ARM"
click at [235, 174] on label at bounding box center [235, 172] width 4 height 4
click at [235, 174] on input "checkbox" at bounding box center [235, 173] width 4 height 4
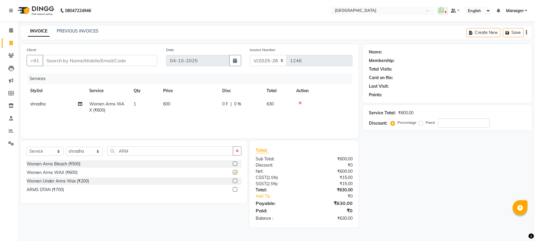
checkbox input "false"
click at [240, 151] on button "button" at bounding box center [237, 151] width 9 height 9
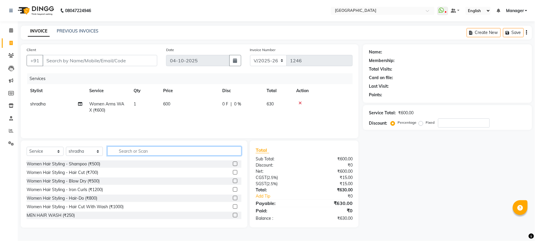
click at [222, 152] on input "text" at bounding box center [174, 151] width 134 height 9
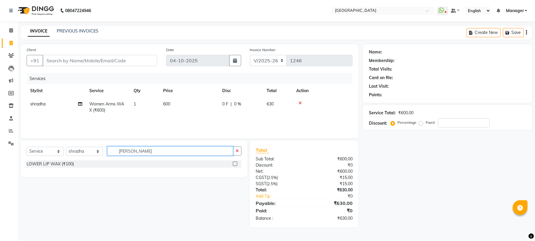
type input "LOWE"
click at [235, 165] on label at bounding box center [235, 164] width 4 height 4
click at [235, 165] on input "checkbox" at bounding box center [235, 164] width 4 height 4
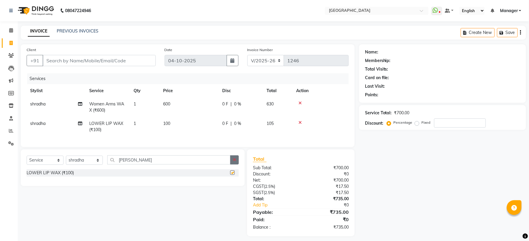
checkbox input "false"
click at [236, 163] on button "button" at bounding box center [234, 159] width 9 height 9
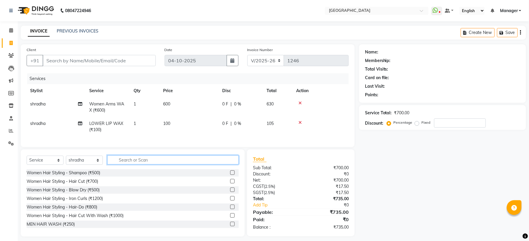
click at [225, 163] on input "text" at bounding box center [172, 159] width 131 height 9
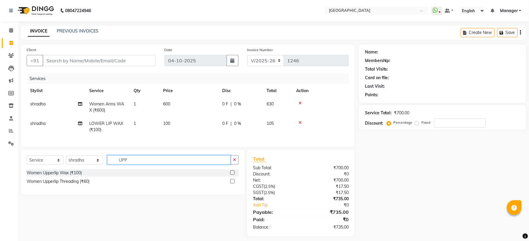
type input "UPP"
click at [170, 125] on span "100" at bounding box center [166, 123] width 7 height 5
select select "70885"
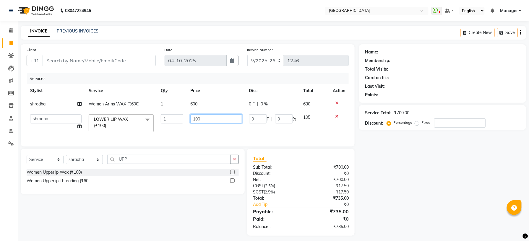
click at [201, 118] on input "100" at bounding box center [216, 118] width 52 height 9
type input "120"
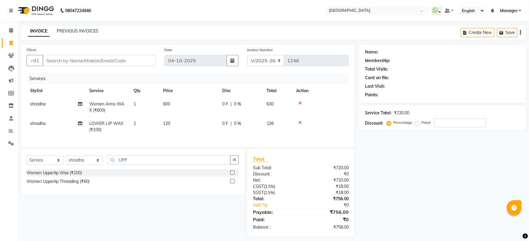
click at [200, 186] on div "Women Upperlip Wax (₹100) Women Upperlip Threading (₹60)" at bounding box center [133, 177] width 212 height 17
click at [83, 59] on input "Client" at bounding box center [99, 60] width 113 height 11
type input "9"
type input "0"
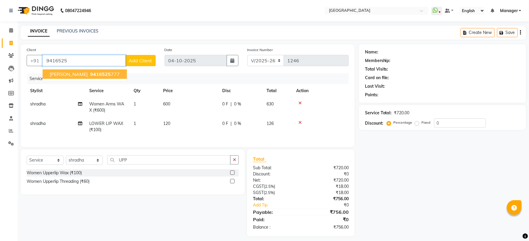
click at [66, 70] on button "Nancy 9416525 777" at bounding box center [85, 73] width 84 height 9
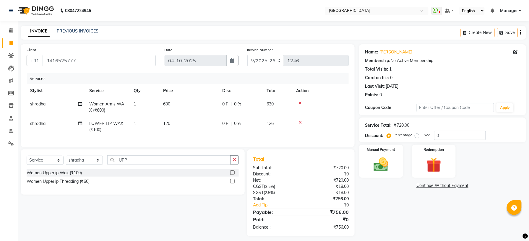
scroll to position [10, 0]
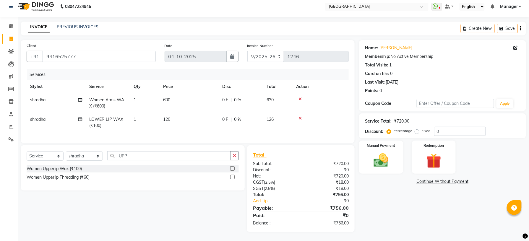
click at [372, 194] on div "Name: Nancy Membership: No Active Membership Total Visits: 1 Card on file: 0 La…" at bounding box center [444, 136] width 171 height 192
click at [382, 156] on img at bounding box center [380, 161] width 25 height 18
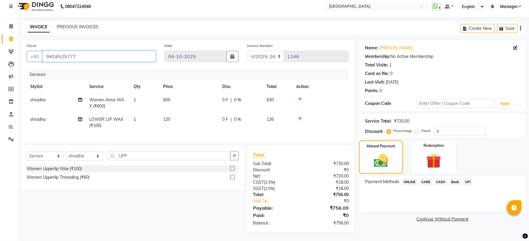
click at [130, 53] on input "9416525777" at bounding box center [99, 56] width 113 height 11
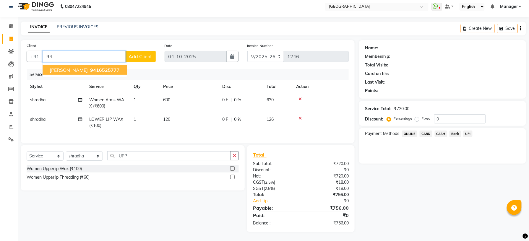
type input "9"
click at [74, 67] on ngb-highlight "8147308320" at bounding box center [79, 70] width 30 height 6
type input "8147308320"
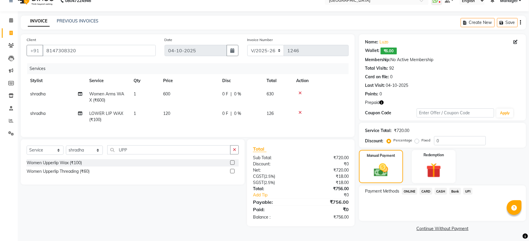
click at [381, 105] on icon "button" at bounding box center [381, 102] width 4 height 4
click at [432, 166] on img at bounding box center [433, 170] width 25 height 19
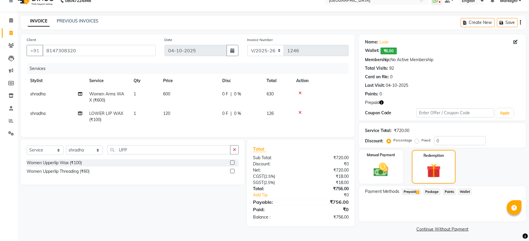
click at [414, 193] on span "Prepaid 2" at bounding box center [411, 191] width 19 height 7
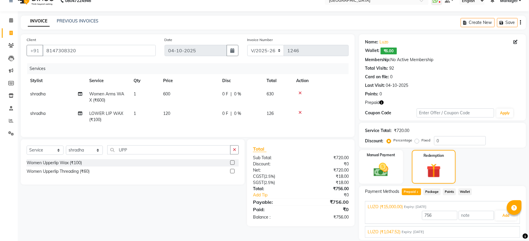
scroll to position [31, 0]
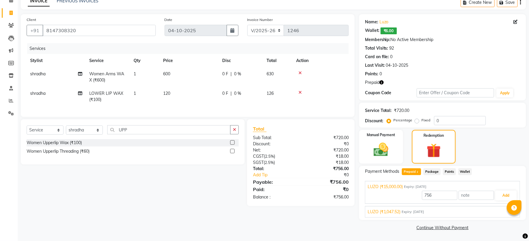
click at [409, 214] on span "Expiry: 13-01-2032" at bounding box center [413, 211] width 22 height 5
click at [502, 209] on button "Add" at bounding box center [506, 209] width 22 height 10
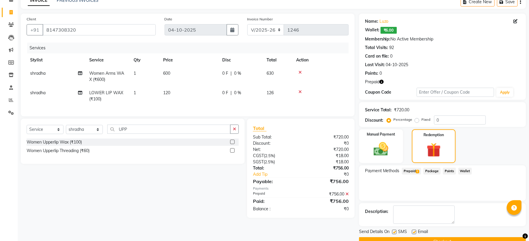
scroll to position [45, 0]
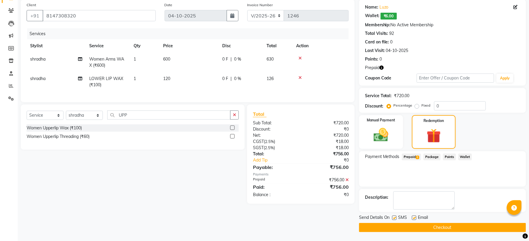
click at [447, 229] on button "Checkout" at bounding box center [442, 227] width 167 height 9
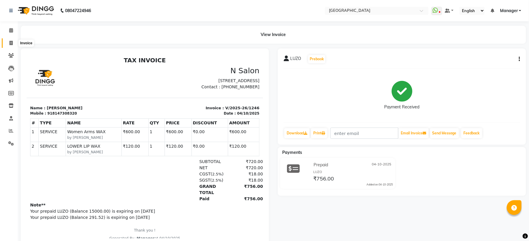
click at [12, 44] on icon at bounding box center [10, 43] width 3 height 4
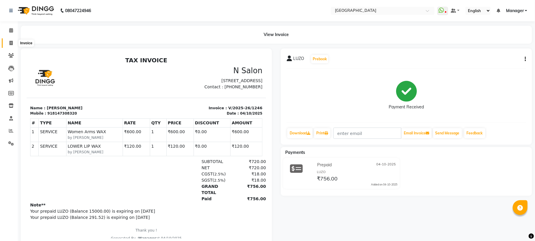
select select "service"
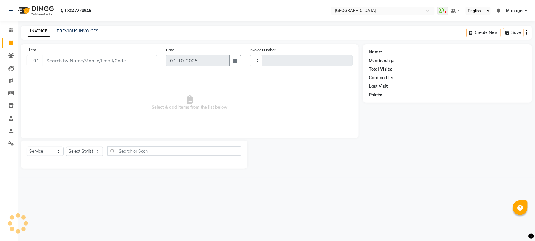
type input "1247"
select select "7871"
click at [12, 46] on link "Invoice" at bounding box center [9, 43] width 14 height 10
select select "service"
type input "1247"
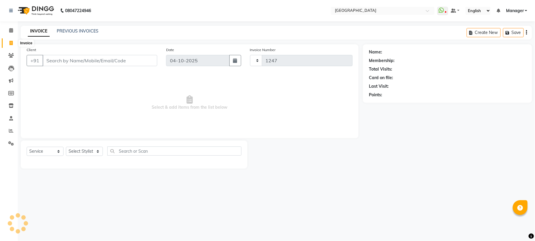
select select "7871"
click at [9, 29] on icon at bounding box center [11, 30] width 4 height 4
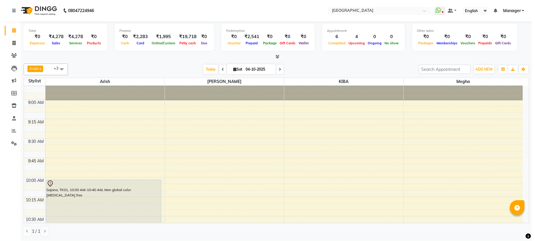
scroll to position [64, 0]
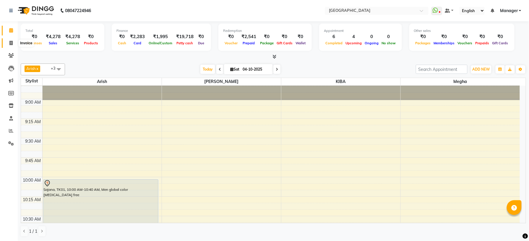
click at [10, 44] on icon at bounding box center [10, 43] width 3 height 4
select select "service"
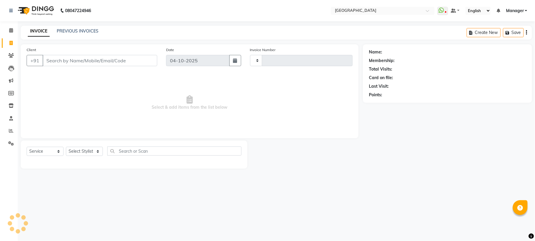
type input "1247"
select select "7871"
click at [77, 28] on link "PREVIOUS INVOICES" at bounding box center [78, 30] width 42 height 5
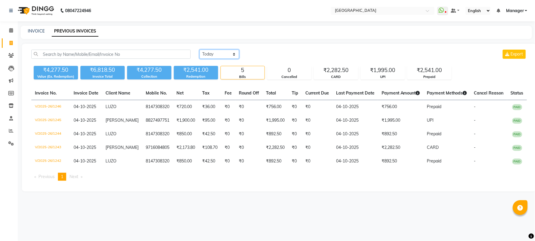
click at [232, 53] on select "Today Yesterday Custom Range" at bounding box center [219, 54] width 40 height 9
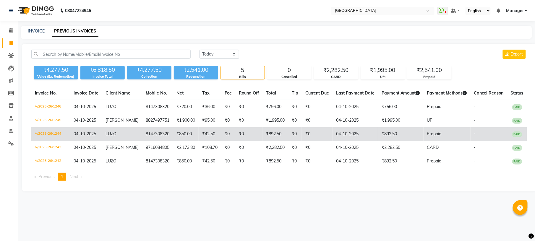
click at [144, 133] on td "8147308320" at bounding box center [157, 134] width 31 height 14
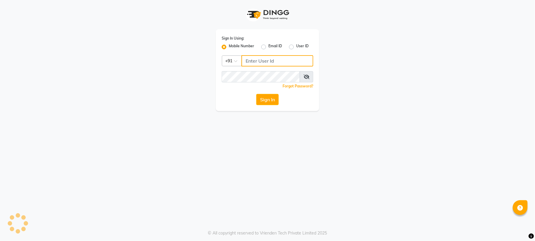
type input "9980535167"
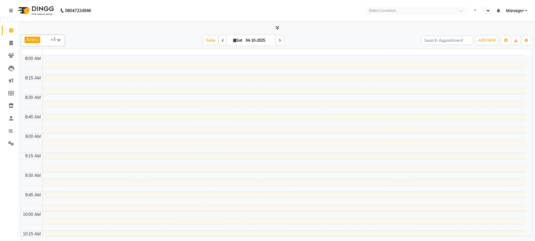
select select "en"
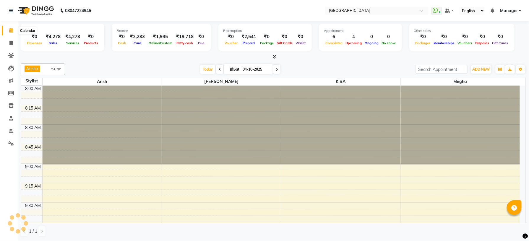
click at [11, 30] on icon at bounding box center [11, 30] width 4 height 4
click at [13, 45] on span at bounding box center [11, 43] width 10 height 7
select select "service"
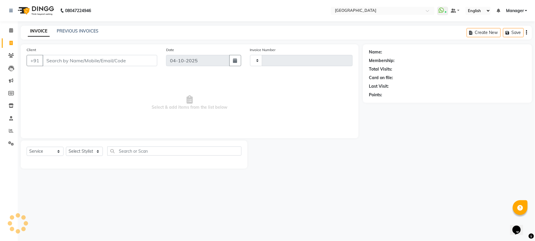
type input "1247"
select select "7871"
click at [80, 32] on link "PREVIOUS INVOICES" at bounding box center [78, 30] width 42 height 5
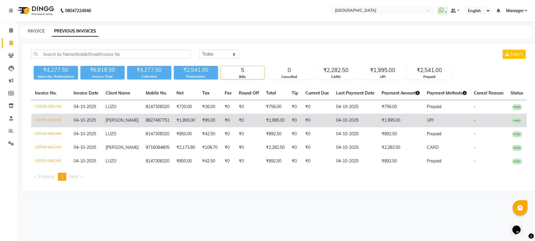
click at [182, 124] on td "₹1,900.00" at bounding box center [186, 121] width 26 height 14
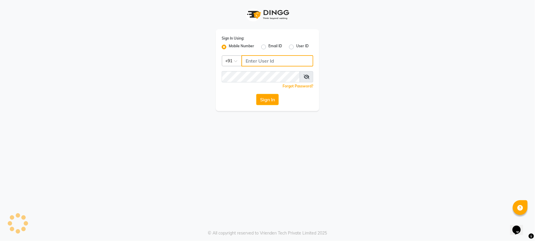
type input "9980535167"
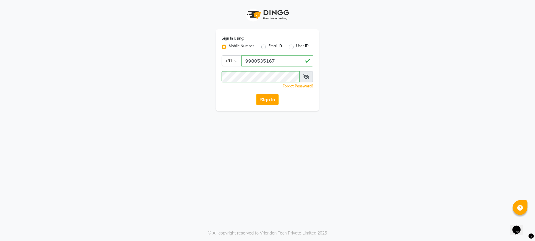
drag, startPoint x: 305, startPoint y: 72, endPoint x: 306, endPoint y: 79, distance: 6.6
click at [306, 79] on span at bounding box center [306, 76] width 14 height 11
click at [306, 79] on icon at bounding box center [306, 76] width 6 height 5
click at [306, 79] on icon at bounding box center [306, 76] width 5 height 5
click at [308, 78] on icon at bounding box center [306, 76] width 6 height 5
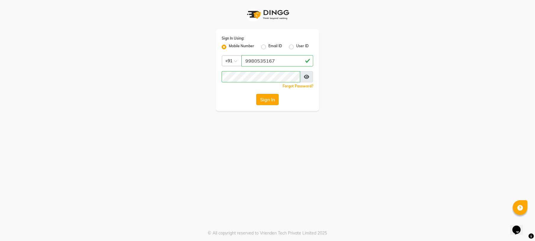
click at [271, 98] on button "Sign In" at bounding box center [267, 99] width 22 height 11
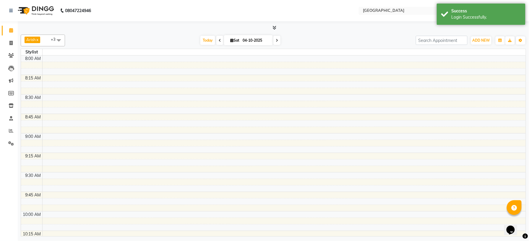
select select "en"
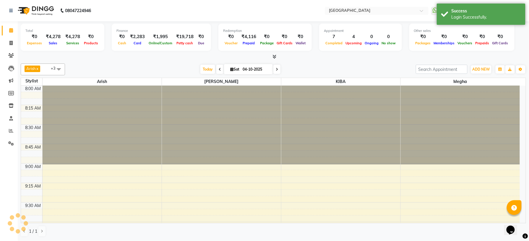
scroll to position [9, 0]
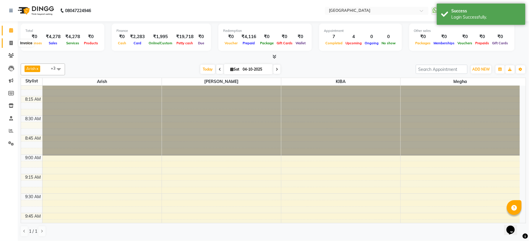
click at [12, 44] on icon at bounding box center [10, 43] width 3 height 4
select select "service"
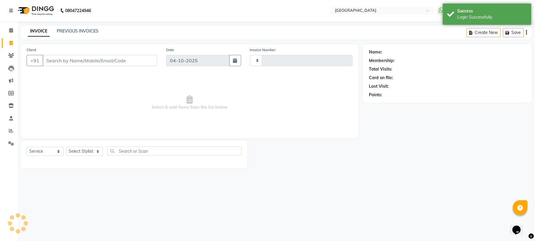
type input "1248"
select select "7871"
click at [53, 58] on input "Client" at bounding box center [100, 60] width 115 height 11
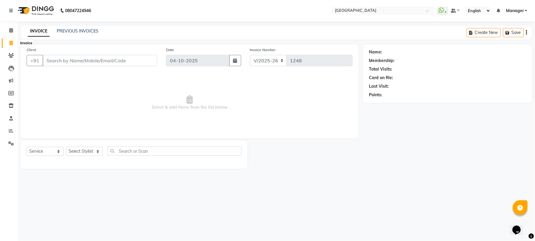
click at [13, 42] on span at bounding box center [11, 43] width 10 height 7
select select "service"
type input "1248"
select select "7871"
click at [96, 152] on select "Select Stylist Amgha Arish Arvind CHANDU DIPEN gulafshan john kajal kelly KIBA …" at bounding box center [84, 151] width 37 height 9
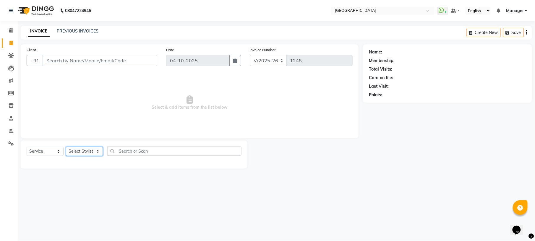
select select "89201"
click at [66, 147] on select "Select Stylist Amgha Arish Arvind CHANDU DIPEN gulafshan john kajal kelly KIBA …" at bounding box center [84, 151] width 37 height 9
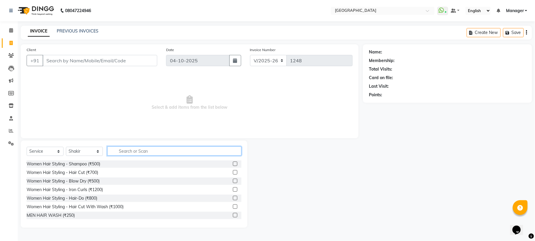
click at [125, 150] on input "text" at bounding box center [174, 151] width 134 height 9
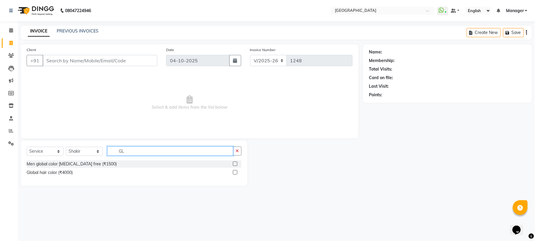
type input "GL"
click at [236, 164] on label at bounding box center [235, 164] width 4 height 4
click at [236, 164] on input "checkbox" at bounding box center [235, 164] width 4 height 4
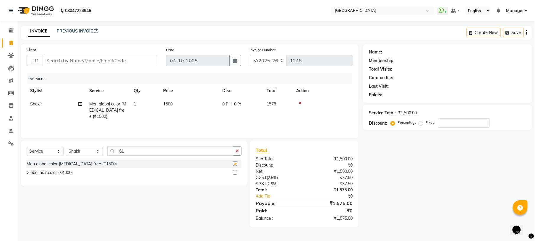
checkbox input "false"
click at [193, 156] on input "GL" at bounding box center [170, 151] width 126 height 9
click at [236, 152] on icon "button" at bounding box center [236, 151] width 3 height 4
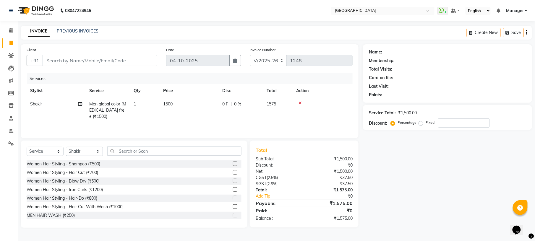
click at [174, 105] on td "1500" at bounding box center [189, 110] width 59 height 26
select select "89201"
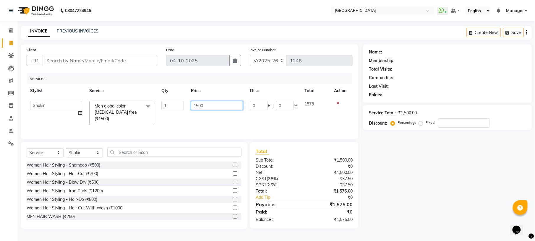
click at [200, 106] on input "1500" at bounding box center [217, 105] width 52 height 9
type input "1200"
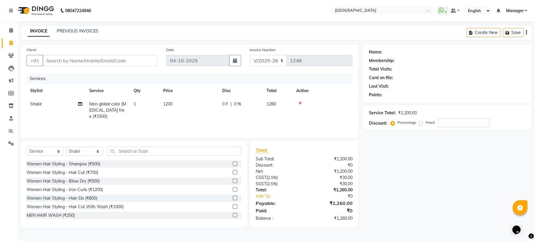
click at [216, 74] on div "Services" at bounding box center [192, 78] width 330 height 11
click at [58, 155] on select "Select Service Product Membership Package Voucher Prepaid Gift Card" at bounding box center [45, 151] width 37 height 9
select select "product"
click at [27, 148] on select "Select Service Product Membership Package Voucher Prepaid Gift Card" at bounding box center [45, 151] width 37 height 9
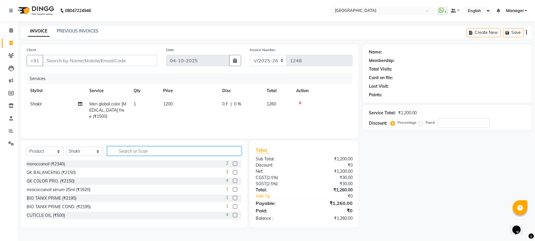
click at [145, 152] on input "text" at bounding box center [174, 151] width 134 height 9
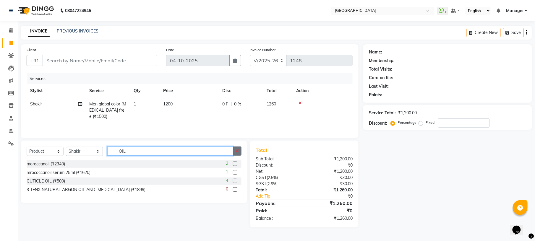
type input "OIL"
click at [239, 154] on button "button" at bounding box center [237, 151] width 9 height 9
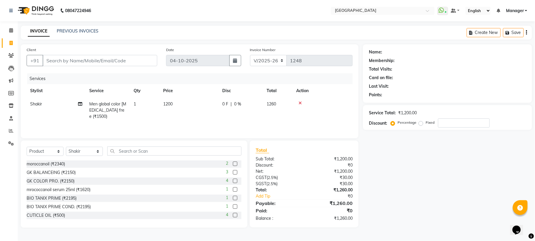
click at [300, 102] on icon at bounding box center [299, 103] width 3 height 4
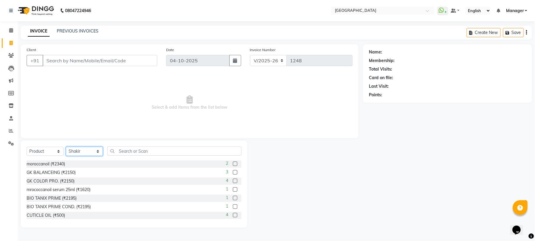
drag, startPoint x: 97, startPoint y: 152, endPoint x: 59, endPoint y: 152, distance: 37.5
click at [59, 152] on div "Select Service Product Membership Package Voucher Prepaid Gift Card Select Styl…" at bounding box center [134, 154] width 215 height 14
click at [59, 152] on select "Select Service Product Membership Package Voucher Prepaid Gift Card" at bounding box center [45, 151] width 37 height 9
select select "membership"
click at [27, 147] on select "Select Service Product Membership Package Voucher Prepaid Gift Card" at bounding box center [45, 151] width 37 height 9
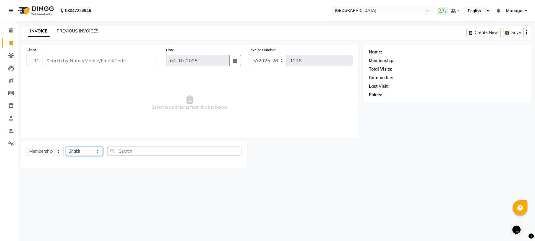
click at [97, 153] on select "Select Stylist Amgha Arish Arvind CHANDU DIPEN gulafshan john kajal kelly KIBA …" at bounding box center [84, 151] width 37 height 9
select select "92367"
click at [66, 147] on select "Select Stylist Amgha Arish Arvind CHANDU DIPEN gulafshan john kajal kelly KIBA …" at bounding box center [84, 151] width 37 height 9
click at [121, 61] on input "Client" at bounding box center [100, 60] width 115 height 11
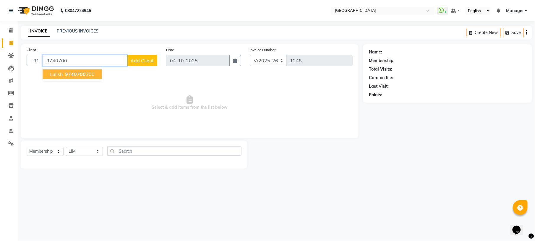
click at [93, 74] on ngb-highlight "9740700 300" at bounding box center [79, 74] width 31 height 6
type input "9740700300"
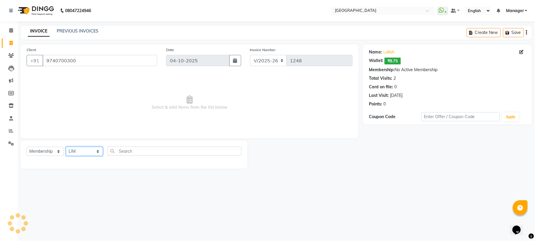
click at [97, 153] on select "Select Stylist Amgha Arish Arvind CHANDU DIPEN gulafshan john kajal kelly KIBA …" at bounding box center [84, 151] width 37 height 9
select select "89201"
click at [66, 147] on select "Select Stylist Amgha Arish Arvind CHANDU DIPEN gulafshan john kajal kelly KIBA …" at bounding box center [84, 151] width 37 height 9
click at [394, 61] on span "₹8.75" at bounding box center [392, 61] width 16 height 7
click at [57, 152] on select "Select Service Product Membership Package Voucher Prepaid Gift Card" at bounding box center [45, 151] width 37 height 9
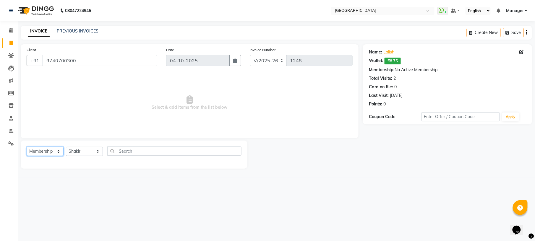
select select "P"
click at [27, 147] on select "Select Service Product Membership Package Voucher Prepaid Gift Card" at bounding box center [45, 151] width 37 height 9
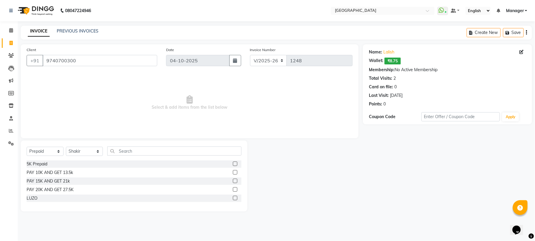
click at [234, 164] on label at bounding box center [235, 164] width 4 height 4
click at [234, 164] on input "checkbox" at bounding box center [235, 164] width 4 height 4
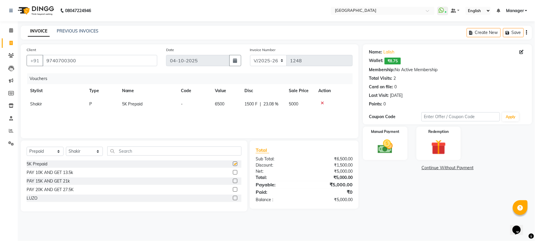
checkbox input "false"
click at [390, 142] on img at bounding box center [384, 147] width 25 height 18
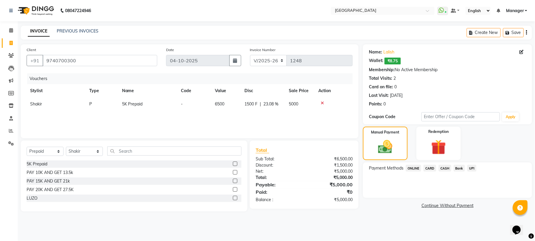
click at [472, 169] on span "UPI" at bounding box center [471, 168] width 9 height 7
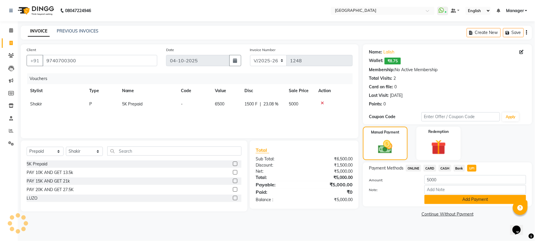
click at [451, 201] on button "Add Payment" at bounding box center [475, 199] width 102 height 9
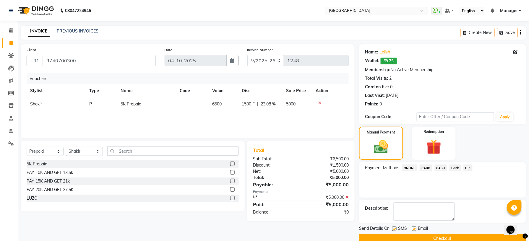
scroll to position [12, 0]
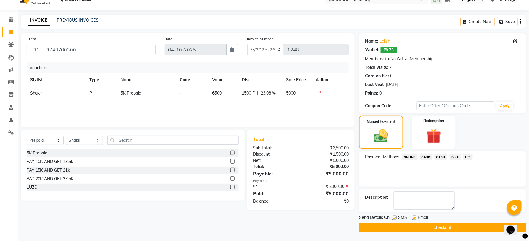
click at [425, 229] on button "Checkout" at bounding box center [442, 227] width 167 height 9
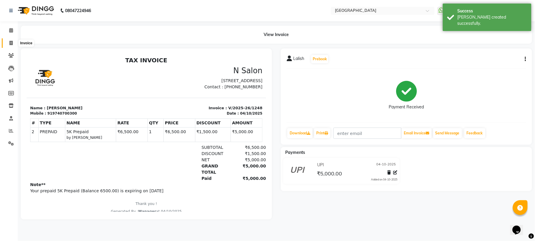
click at [11, 43] on icon at bounding box center [10, 43] width 3 height 4
select select "service"
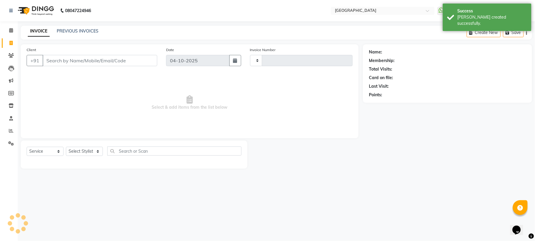
type input "1249"
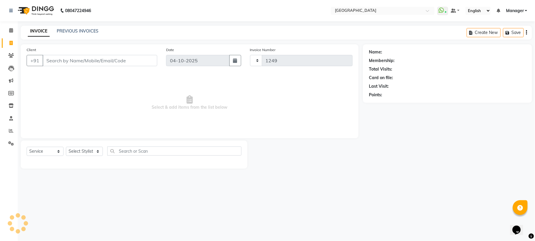
select select "7871"
click at [51, 59] on input "Client" at bounding box center [100, 60] width 115 height 11
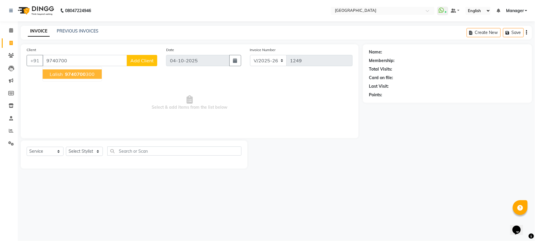
click at [53, 73] on span "Lalish" at bounding box center [56, 74] width 13 height 6
type input "9740700300"
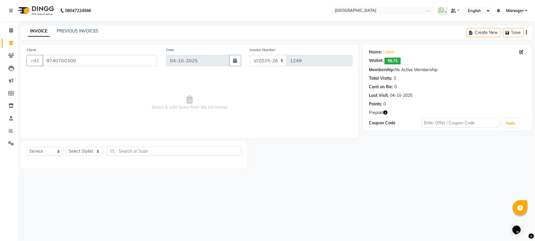
click at [384, 113] on icon "button" at bounding box center [385, 112] width 4 height 4
click at [94, 152] on select "Select Stylist Amgha Arish Arvind CHANDU DIPEN gulafshan john kajal kelly KIBA …" at bounding box center [84, 151] width 37 height 9
select select "89201"
click at [66, 147] on select "Select Stylist Amgha Arish Arvind CHANDU DIPEN gulafshan john kajal kelly KIBA …" at bounding box center [84, 151] width 37 height 9
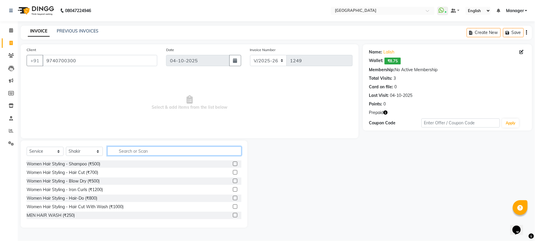
click at [126, 152] on input "text" at bounding box center [174, 151] width 134 height 9
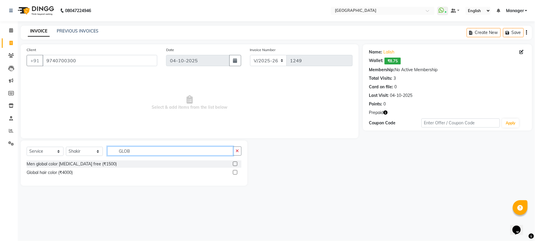
type input "GLOB"
click at [236, 165] on label at bounding box center [235, 164] width 4 height 4
click at [236, 165] on input "checkbox" at bounding box center [235, 164] width 4 height 4
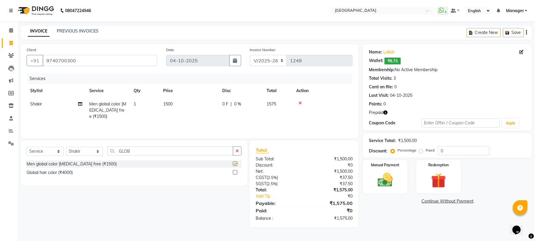
checkbox input "false"
click at [173, 104] on span "1500" at bounding box center [167, 103] width 9 height 5
select select "89201"
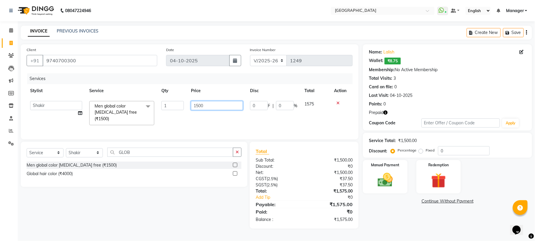
click at [201, 105] on input "1500" at bounding box center [217, 105] width 52 height 9
type input "1200"
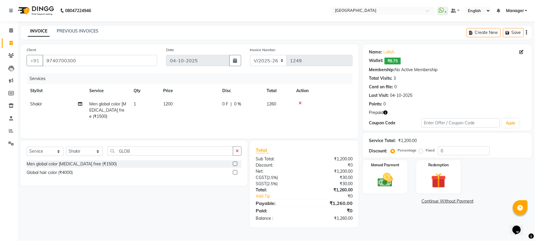
click at [212, 90] on th "Price" at bounding box center [189, 90] width 59 height 13
click at [434, 175] on img at bounding box center [438, 180] width 25 height 19
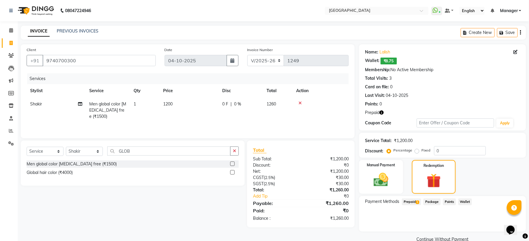
click at [415, 204] on span "Prepaid 1" at bounding box center [411, 202] width 19 height 7
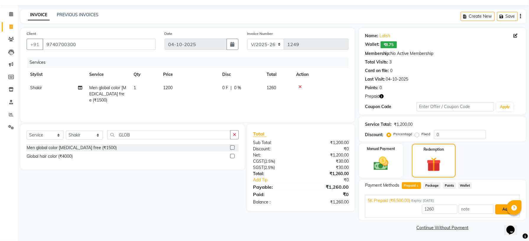
click at [504, 209] on button "Add" at bounding box center [506, 209] width 22 height 10
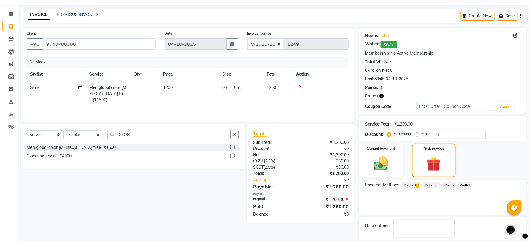
scroll to position [45, 0]
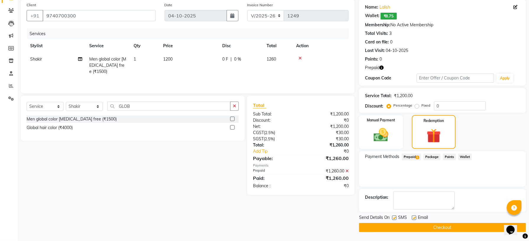
click at [456, 226] on button "Checkout" at bounding box center [442, 227] width 167 height 9
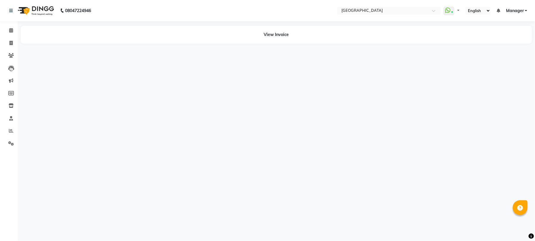
select select "en"
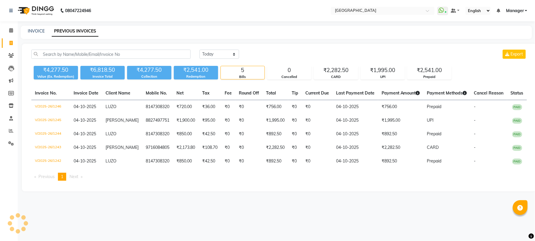
select select "en"
click at [235, 52] on select "[DATE] [DATE] Custom Range" at bounding box center [219, 54] width 40 height 9
select select "yesterday"
click at [199, 50] on select "[DATE] [DATE] Custom Range" at bounding box center [219, 54] width 40 height 9
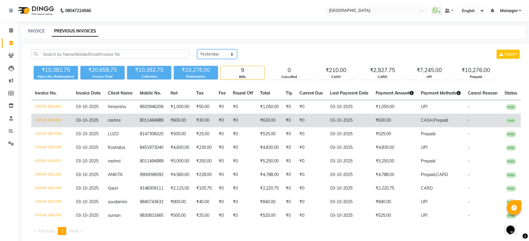
scroll to position [13, 0]
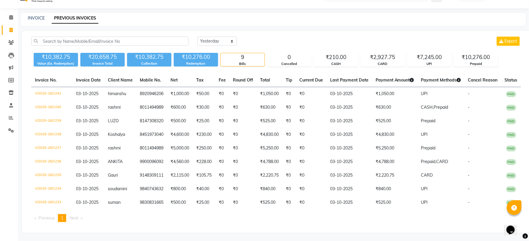
click at [260, 35] on div "[DATE] [DATE] Custom Range Export ₹10,382.75 Value (Ex. Redemption) ₹20,658.75 …" at bounding box center [276, 132] width 508 height 202
click at [193, 27] on main "INVOICE PREVIOUS INVOICES [DATE] [DATE] Custom Range Export ₹10,382.75 Value (E…" at bounding box center [273, 127] width 511 height 229
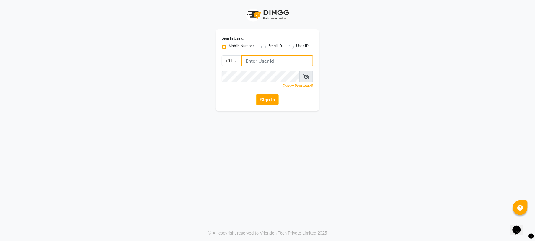
type input "9980535167"
click at [308, 77] on icon at bounding box center [306, 76] width 6 height 5
click at [271, 96] on button "Sign In" at bounding box center [267, 99] width 22 height 11
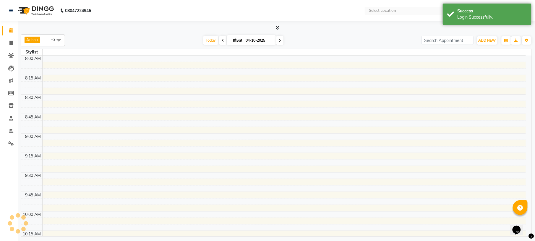
select select "en"
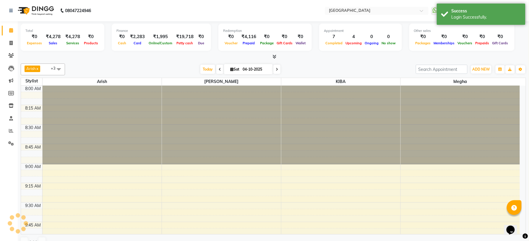
scroll to position [713, 0]
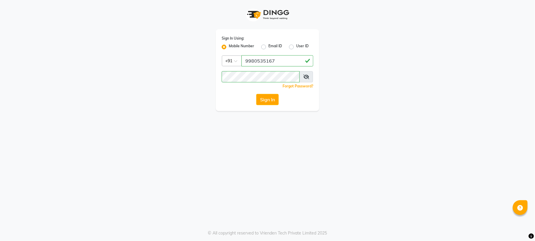
click at [269, 87] on div "Forgot Password?" at bounding box center [268, 86] width 92 height 6
click at [268, 100] on button "Sign In" at bounding box center [267, 99] width 22 height 11
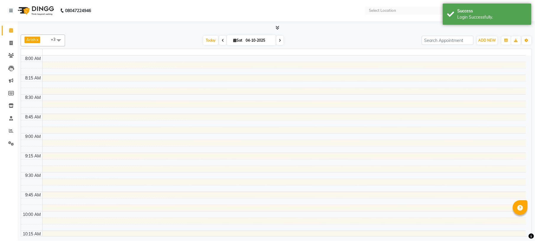
select select "en"
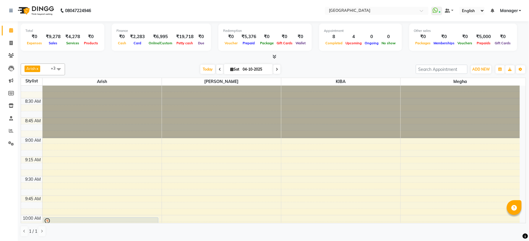
scroll to position [25, 0]
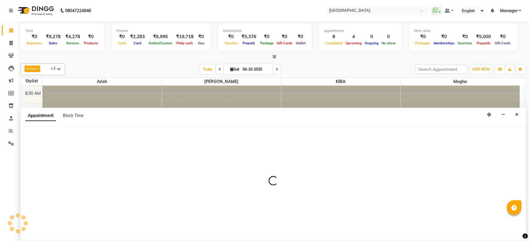
scroll to position [35, 0]
click at [519, 116] on button "Close" at bounding box center [517, 114] width 9 height 9
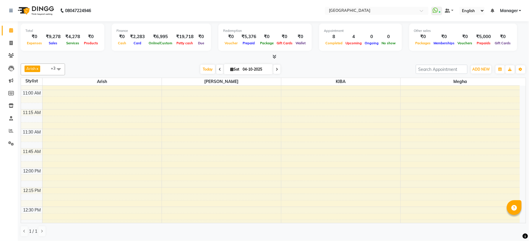
scroll to position [230, 0]
click at [12, 44] on icon at bounding box center [10, 43] width 3 height 4
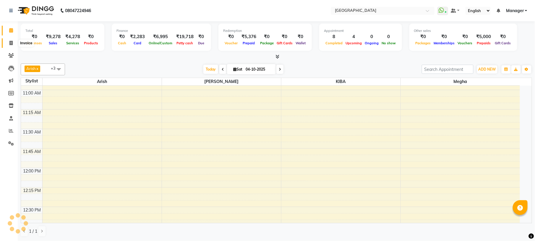
select select "service"
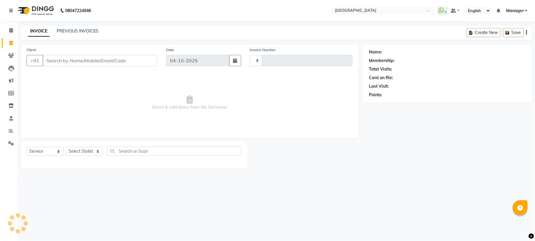
type input "1250"
select select "7871"
click at [12, 131] on icon at bounding box center [11, 131] width 4 height 4
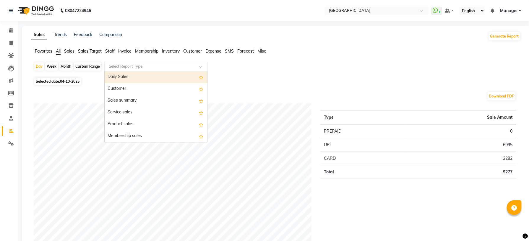
click at [199, 66] on span at bounding box center [202, 68] width 7 height 6
click at [12, 44] on icon at bounding box center [10, 43] width 3 height 4
select select "service"
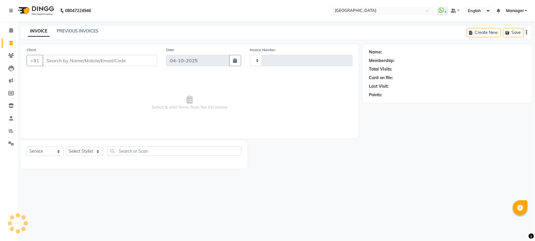
type input "1250"
select select "7871"
click at [70, 28] on link "PREVIOUS INVOICES" at bounding box center [78, 30] width 42 height 5
